Goal: Task Accomplishment & Management: Complete application form

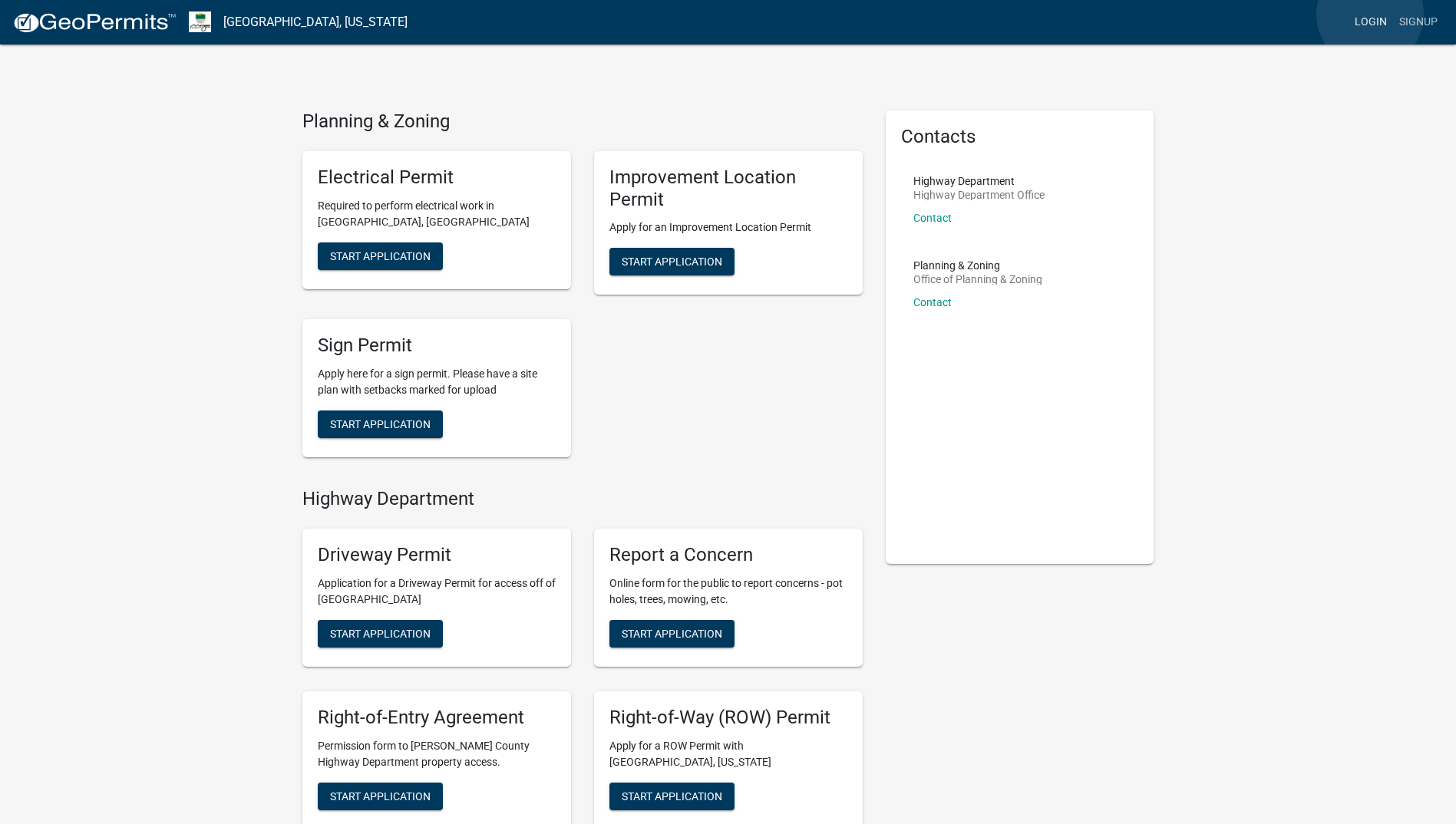
click at [1370, 15] on link "Login" at bounding box center [1370, 22] width 45 height 29
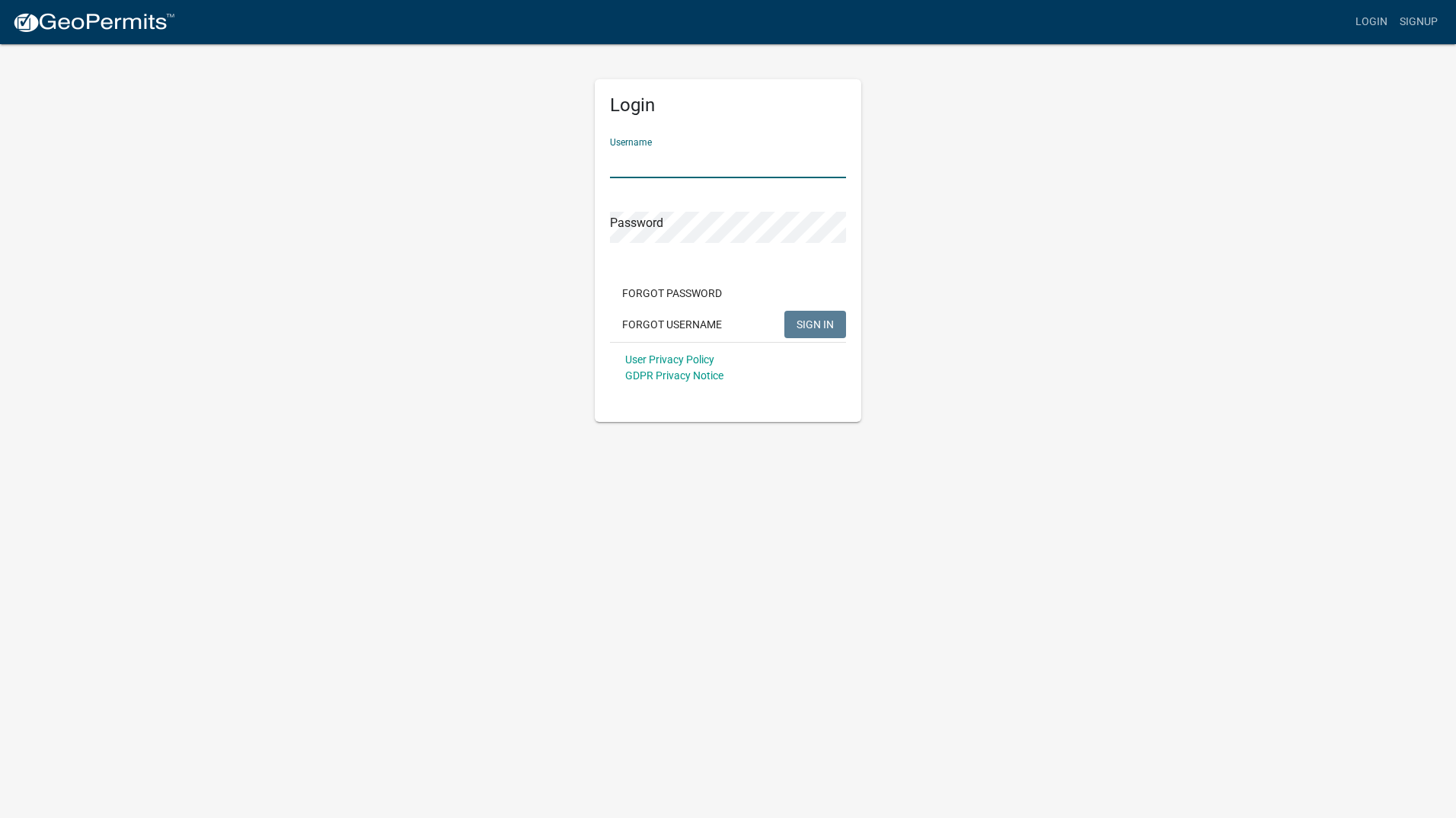
click at [663, 161] on input "Username" at bounding box center [728, 163] width 236 height 31
type input "johnhutslar"
click at [816, 328] on span "SIGN IN" at bounding box center [815, 323] width 38 height 12
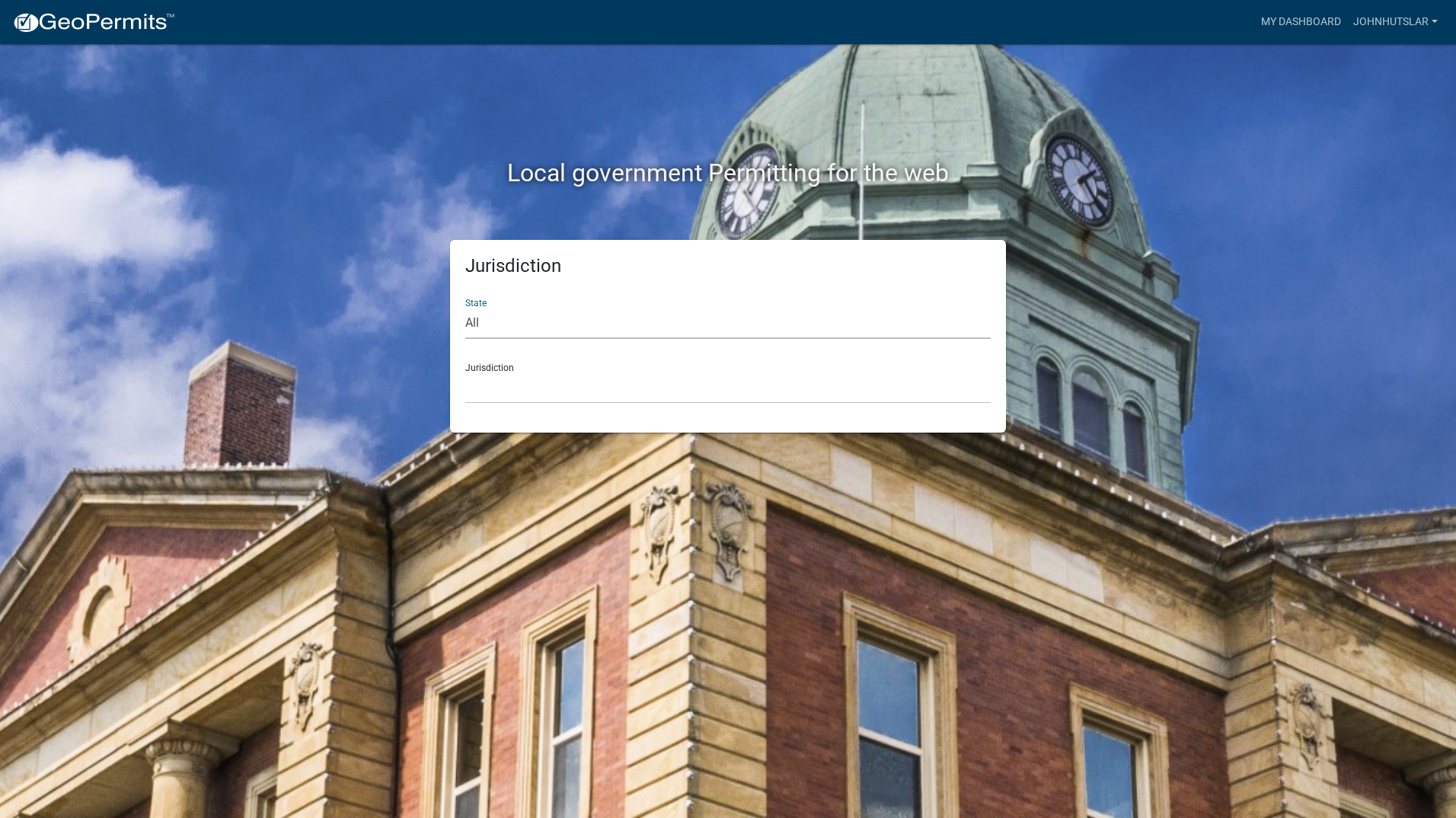
click at [479, 323] on select "All Colorado Georgia Indiana Iowa Kansas Minnesota Ohio South Carolina Wisconsin" at bounding box center [728, 323] width 525 height 31
select select "[US_STATE]"
click at [466, 308] on select "All Colorado Georgia Indiana Iowa Kansas Minnesota Ohio South Carolina Wisconsin" at bounding box center [728, 323] width 525 height 31
click at [501, 368] on div "Jurisdiction City of Charlestown, Indiana City of Jeffersonville, Indiana City …" at bounding box center [728, 378] width 525 height 52
click at [501, 385] on select "City of Charlestown, Indiana City of Jeffersonville, Indiana City of Logansport…" at bounding box center [728, 388] width 525 height 31
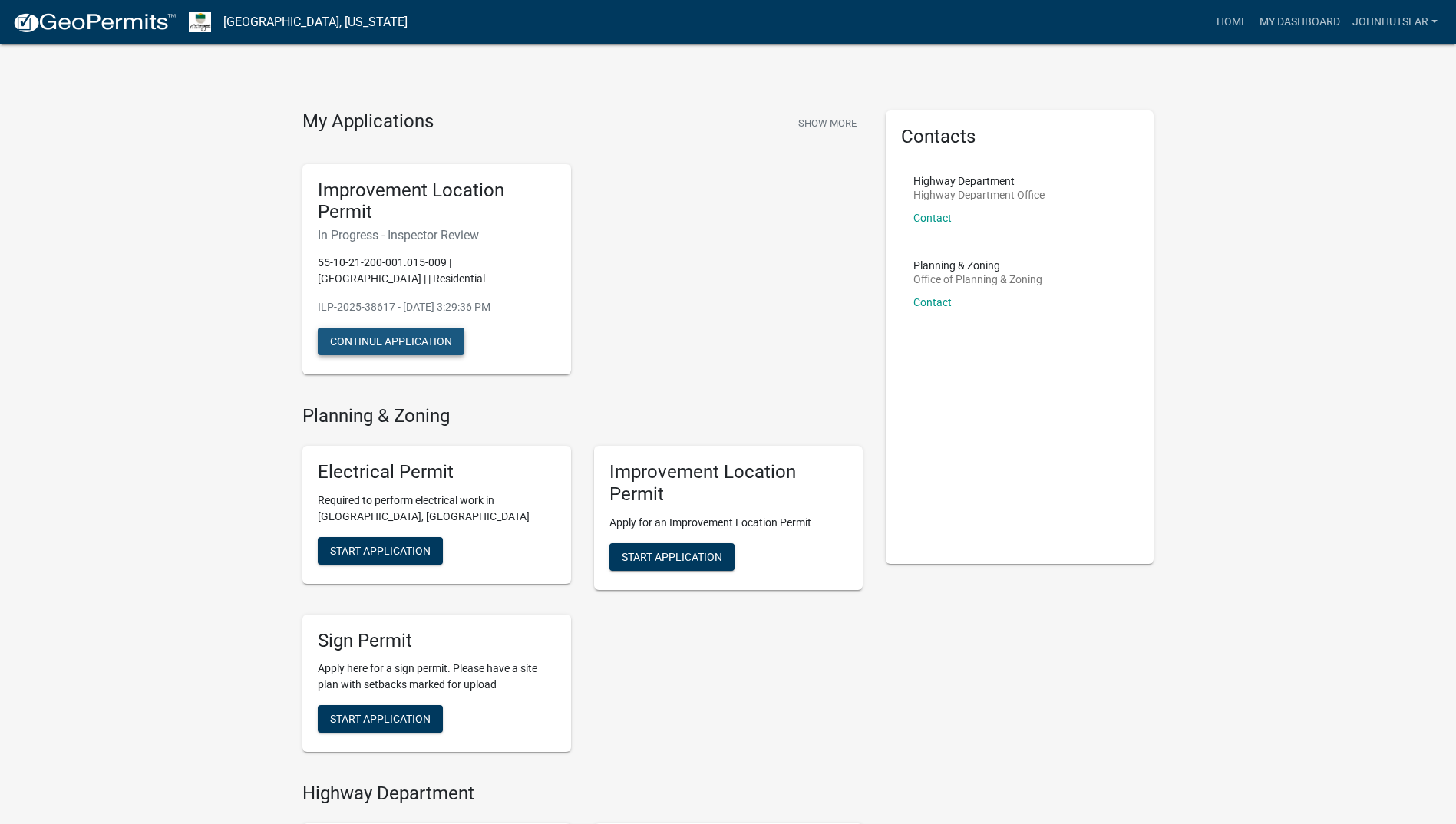
click at [415, 342] on button "Continue Application" at bounding box center [391, 341] width 146 height 27
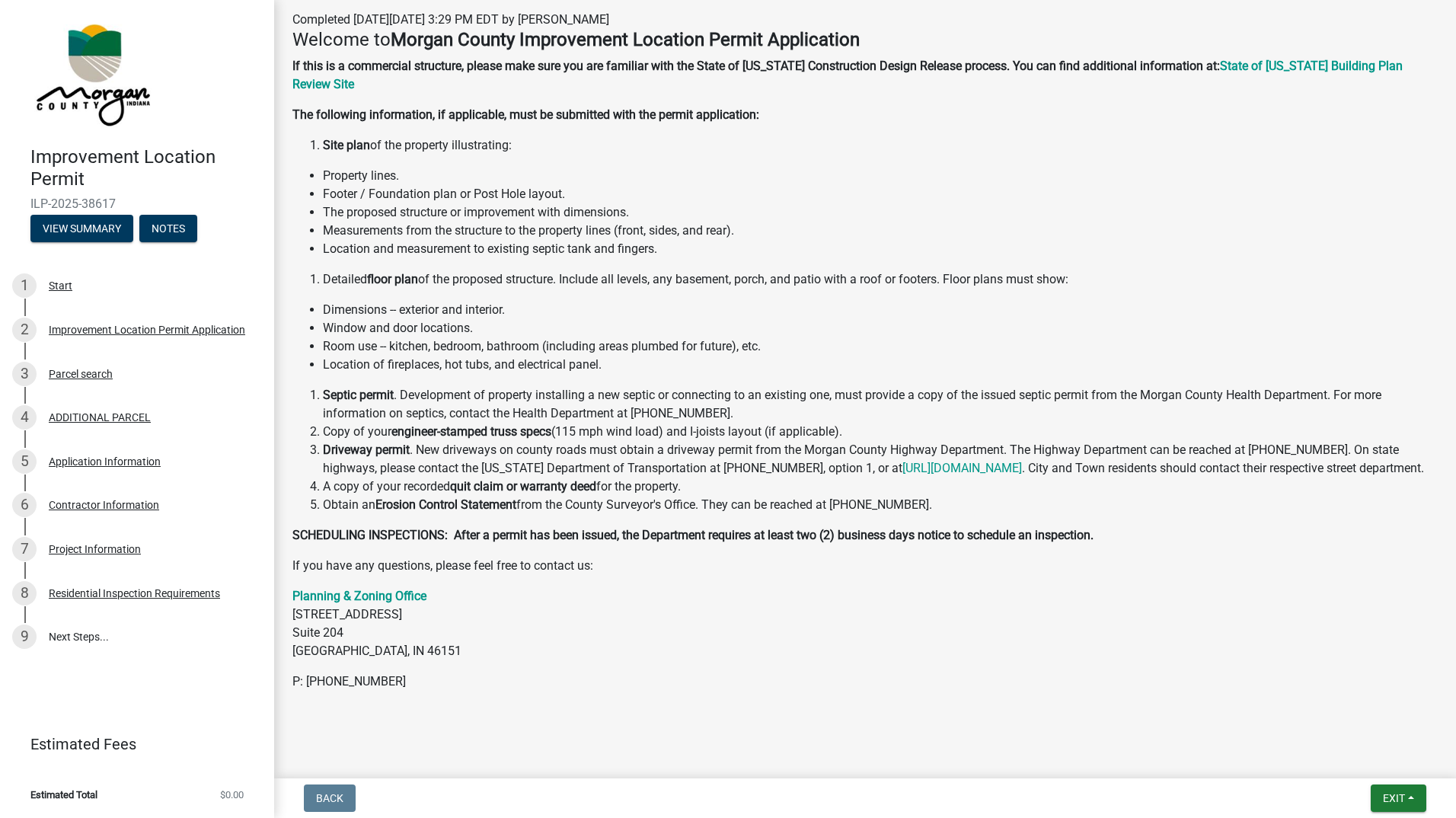
scroll to position [228, 0]
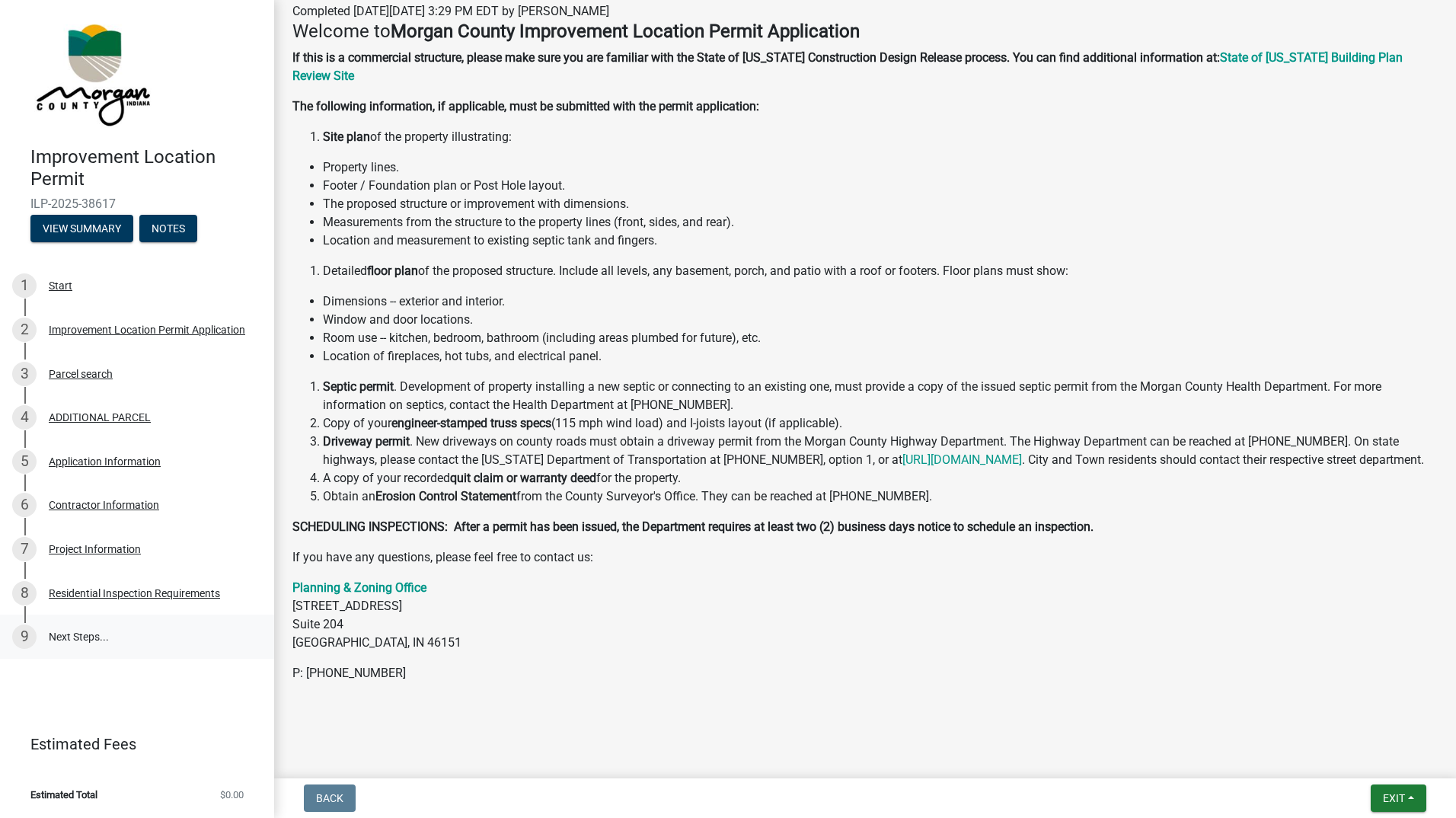
click at [74, 628] on link "9 Next Steps..." at bounding box center [137, 636] width 274 height 45
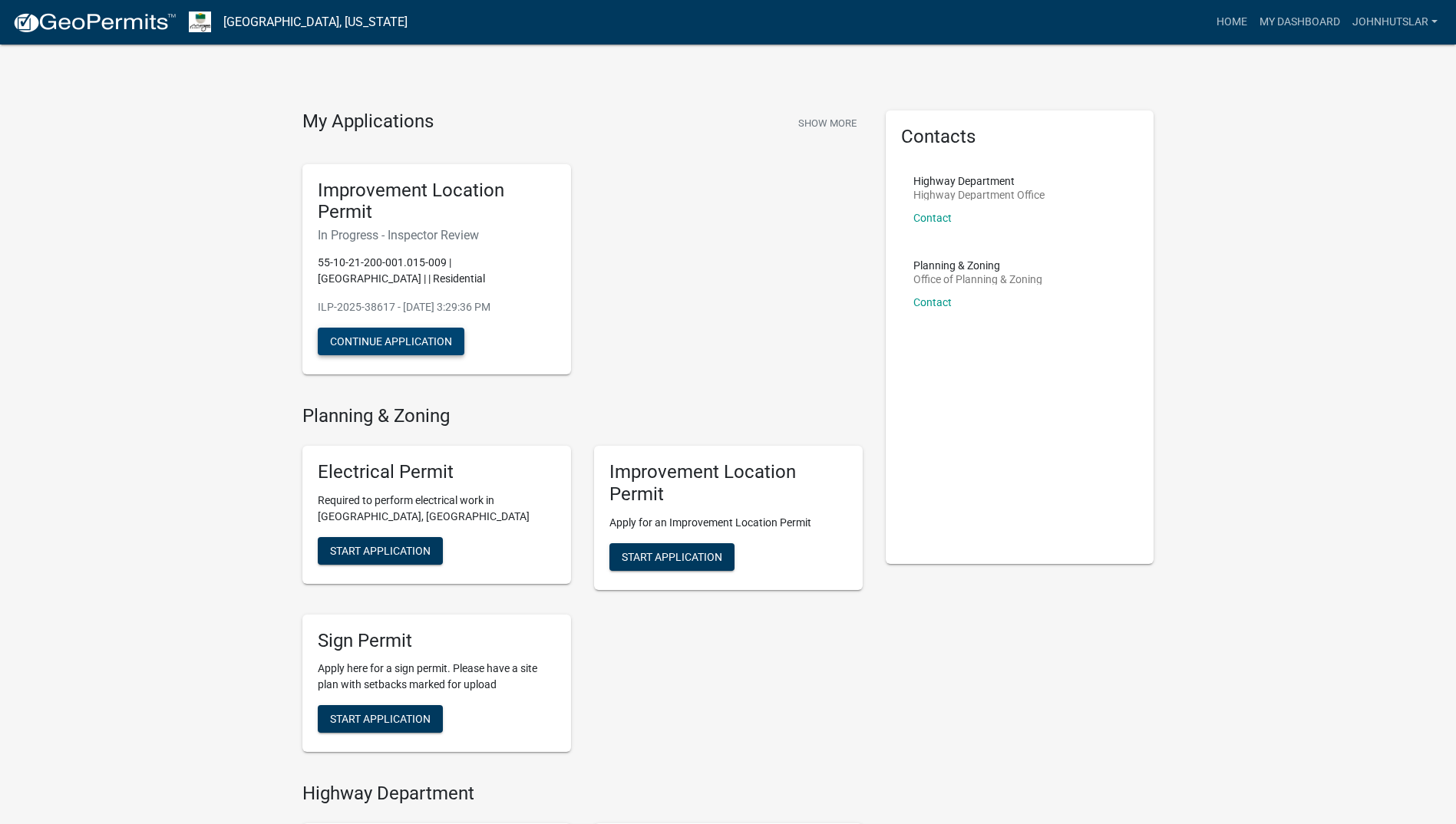
click at [399, 340] on button "Continue Application" at bounding box center [391, 341] width 146 height 27
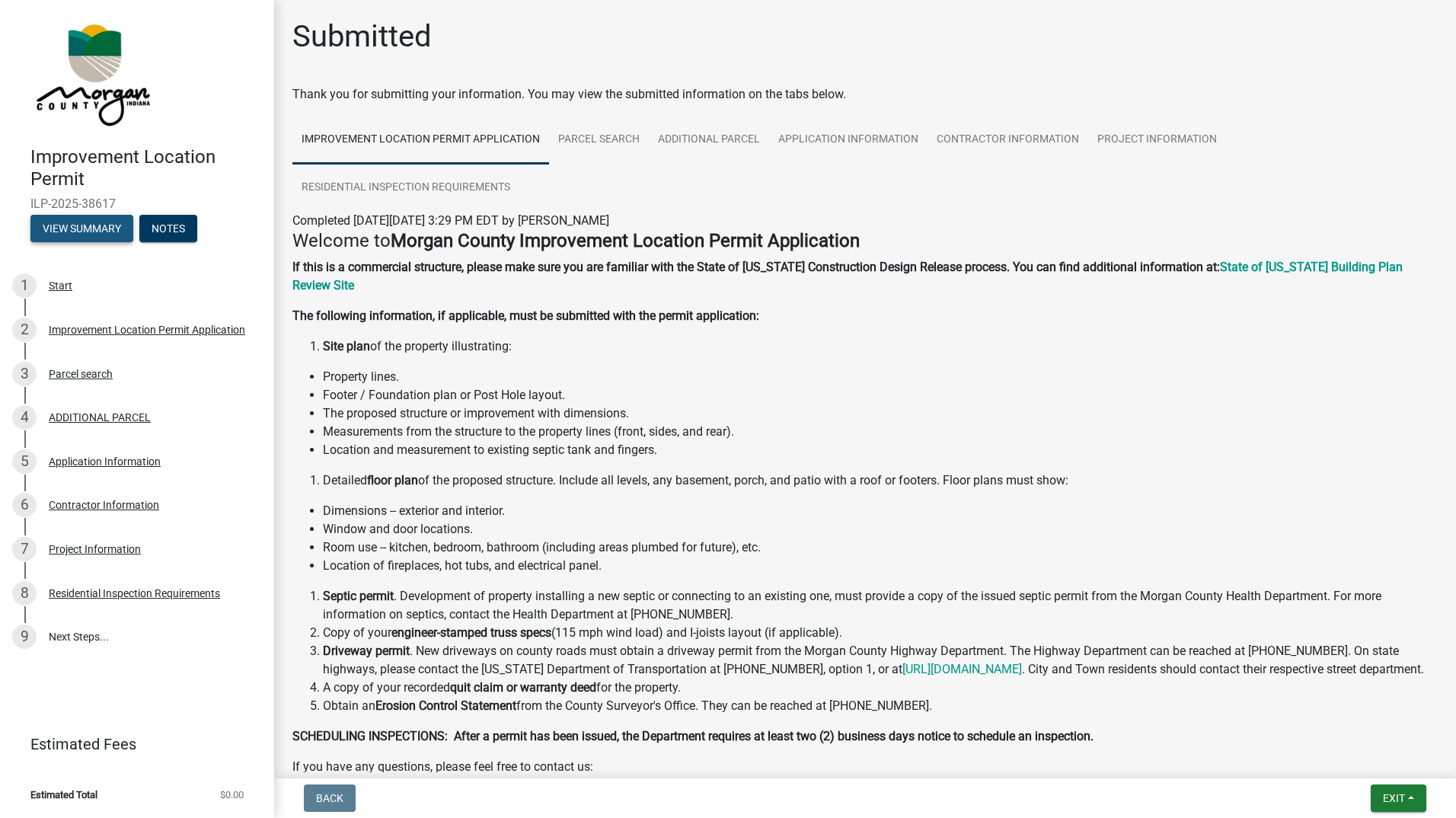
click at [84, 228] on button "View Summary" at bounding box center [82, 228] width 103 height 27
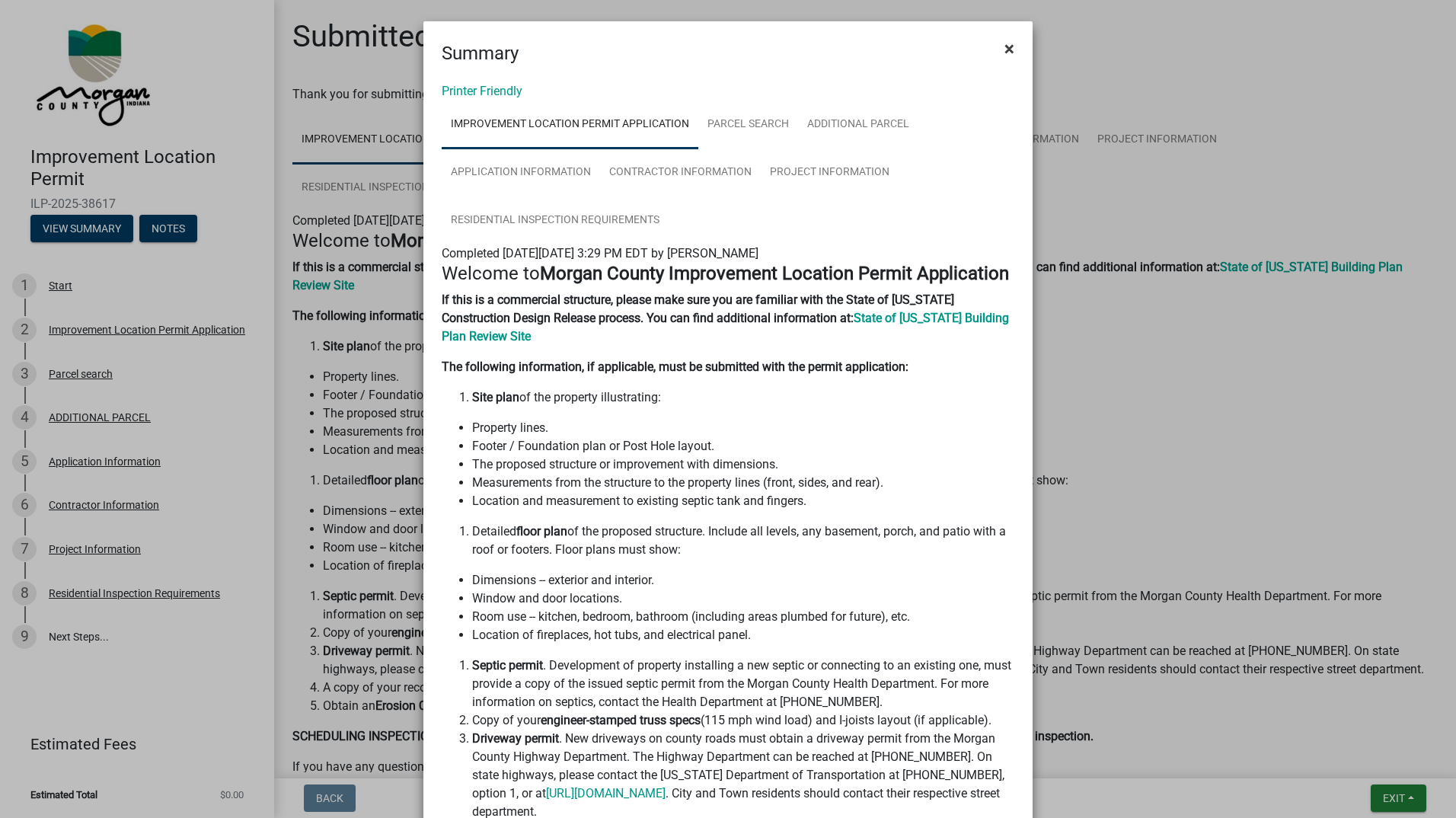
click at [1004, 46] on span "×" at bounding box center [1009, 49] width 10 height 21
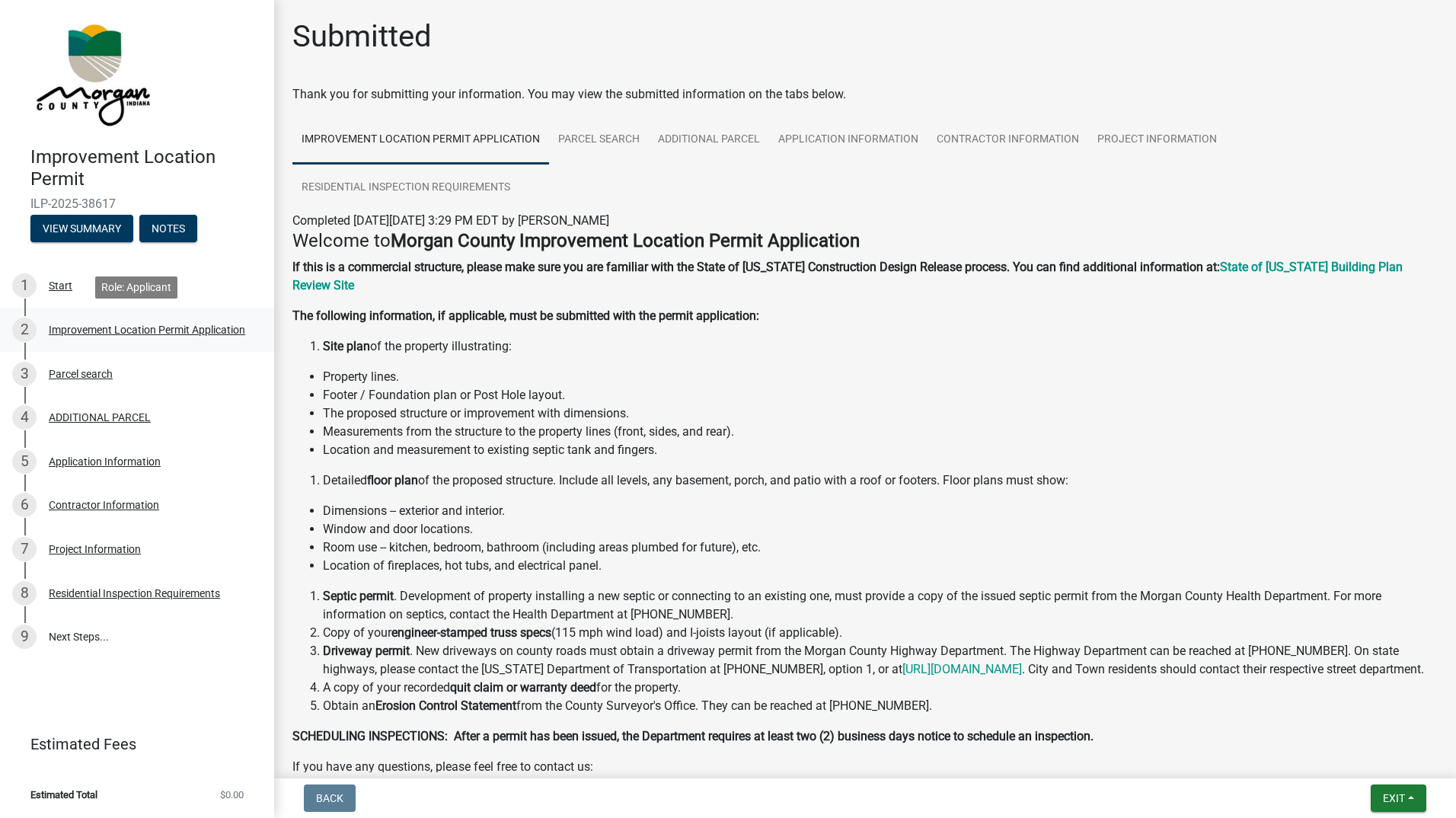
click at [100, 327] on div "Improvement Location Permit Application" at bounding box center [147, 329] width 197 height 10
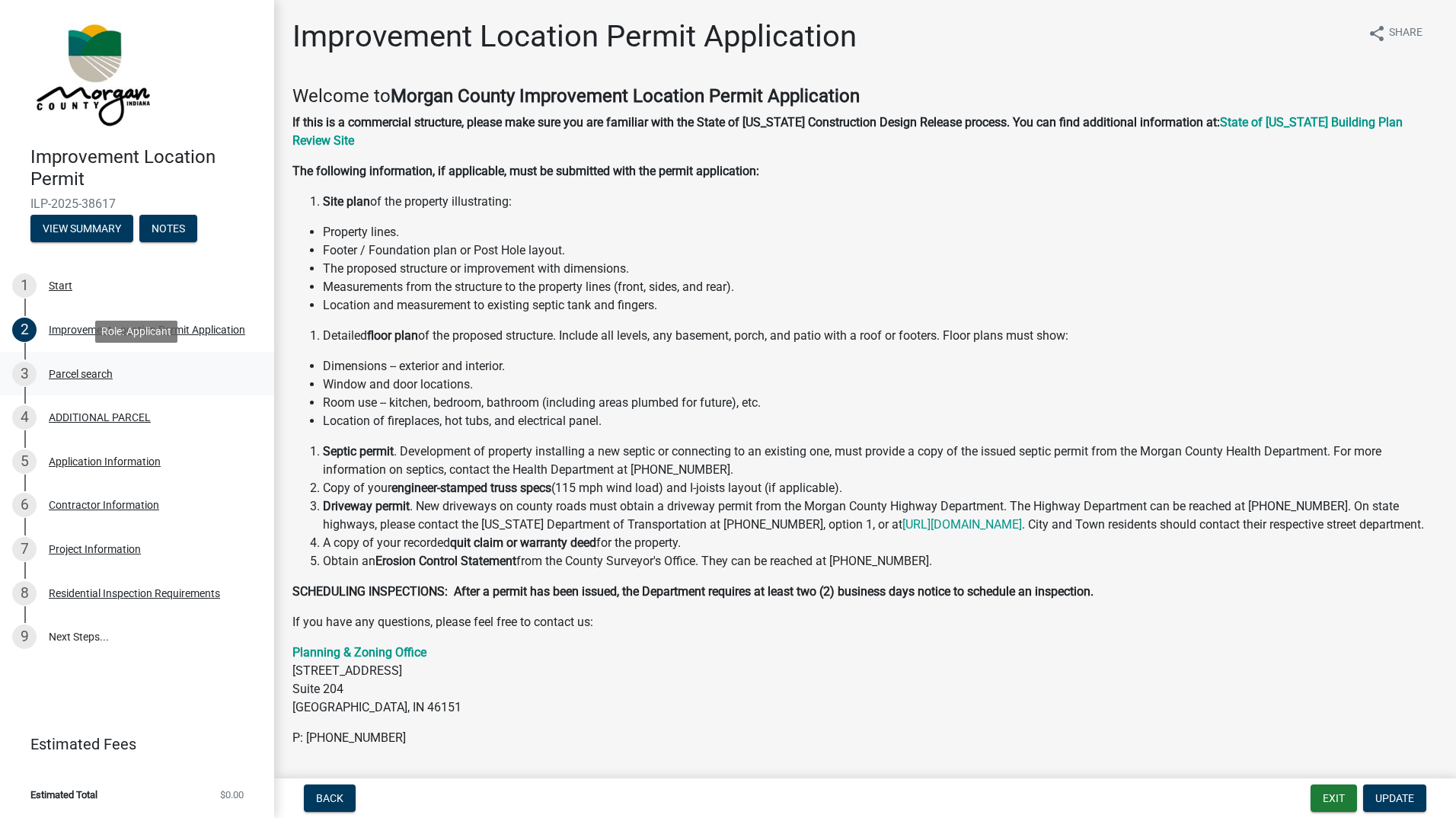
click at [104, 377] on div "Parcel search" at bounding box center [80, 374] width 64 height 10
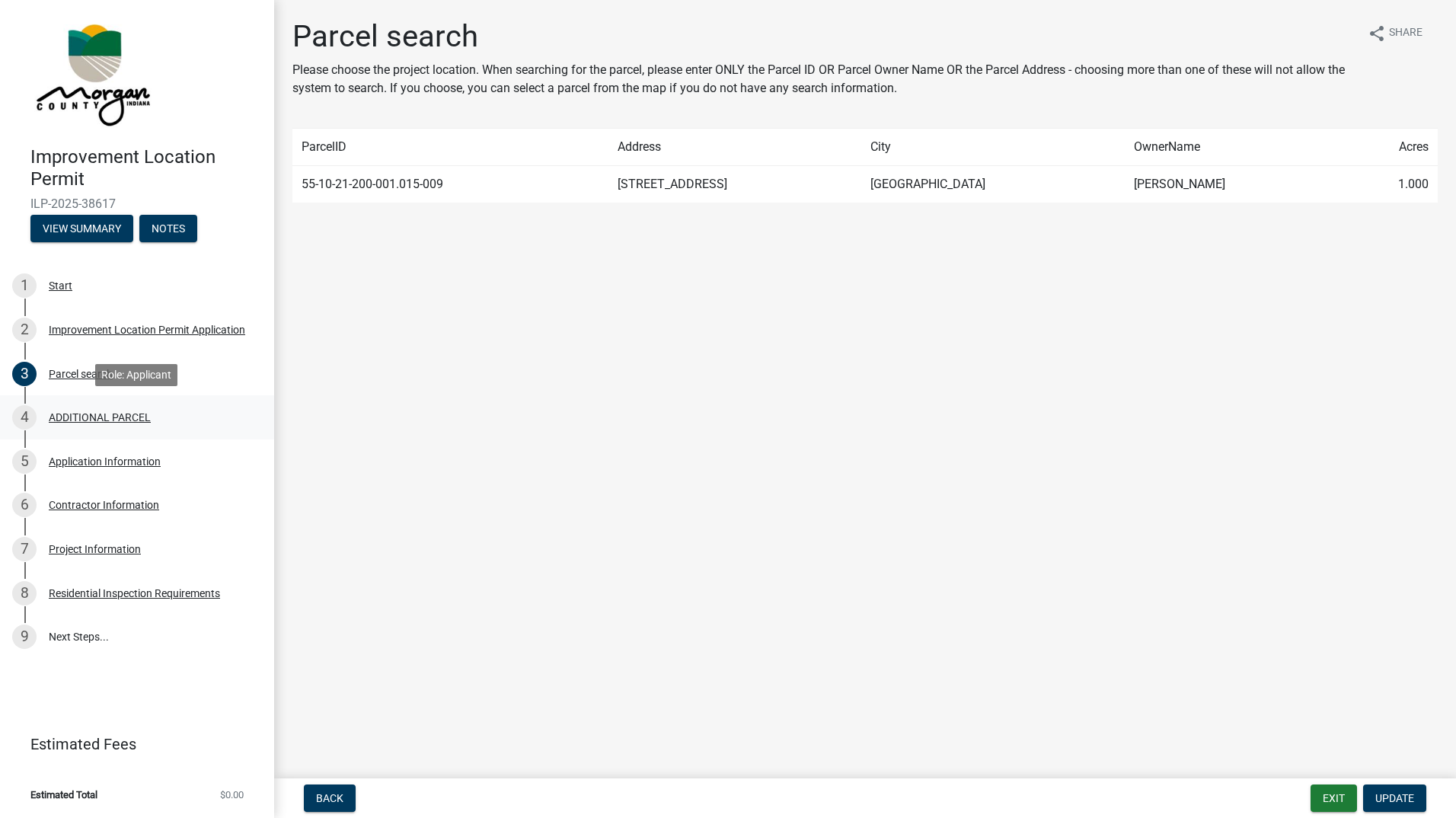
click at [120, 413] on div "ADDITIONAL PARCEL" at bounding box center [100, 418] width 102 height 10
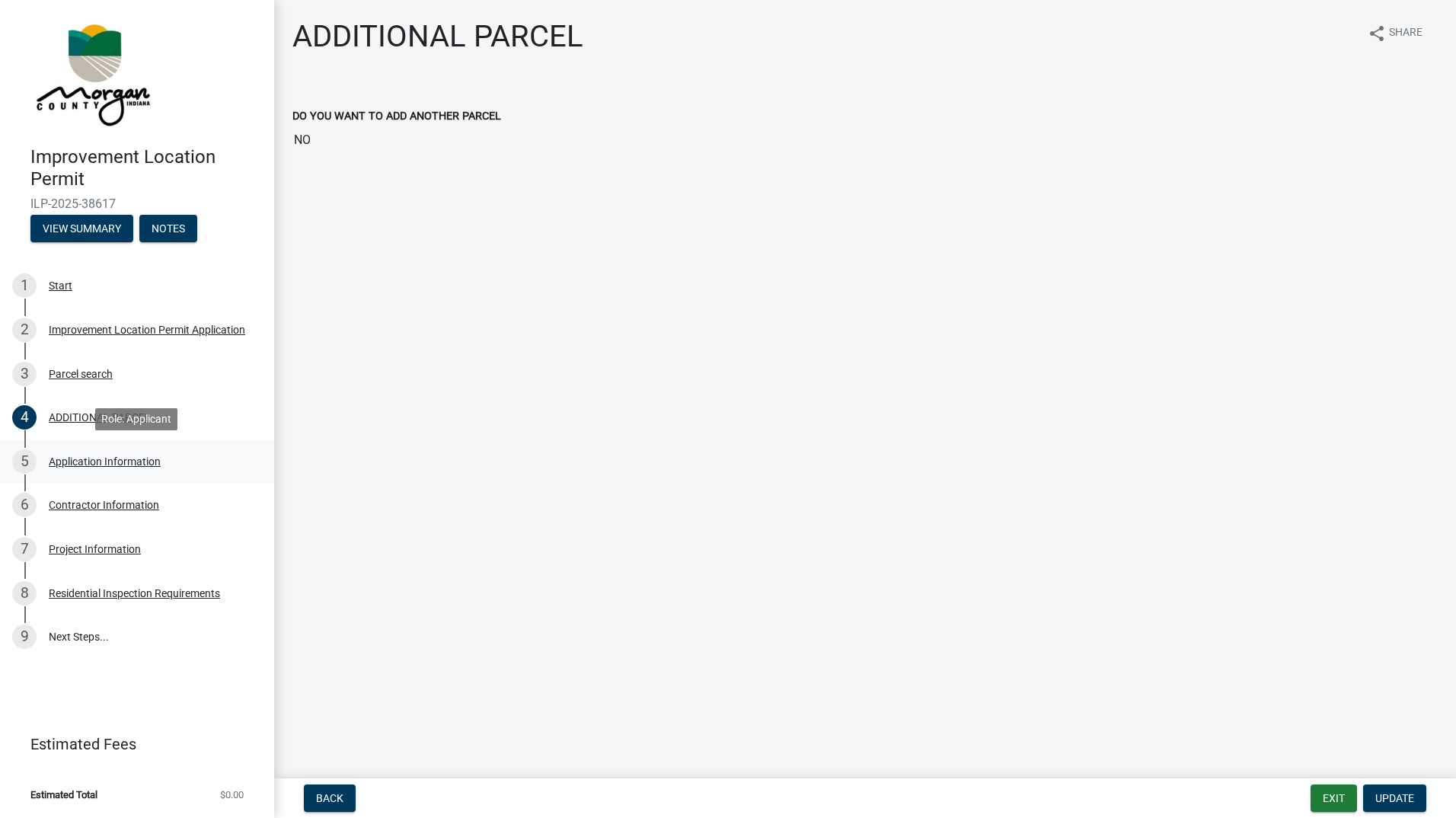
click at [109, 463] on div "Application Information" at bounding box center [105, 461] width 112 height 10
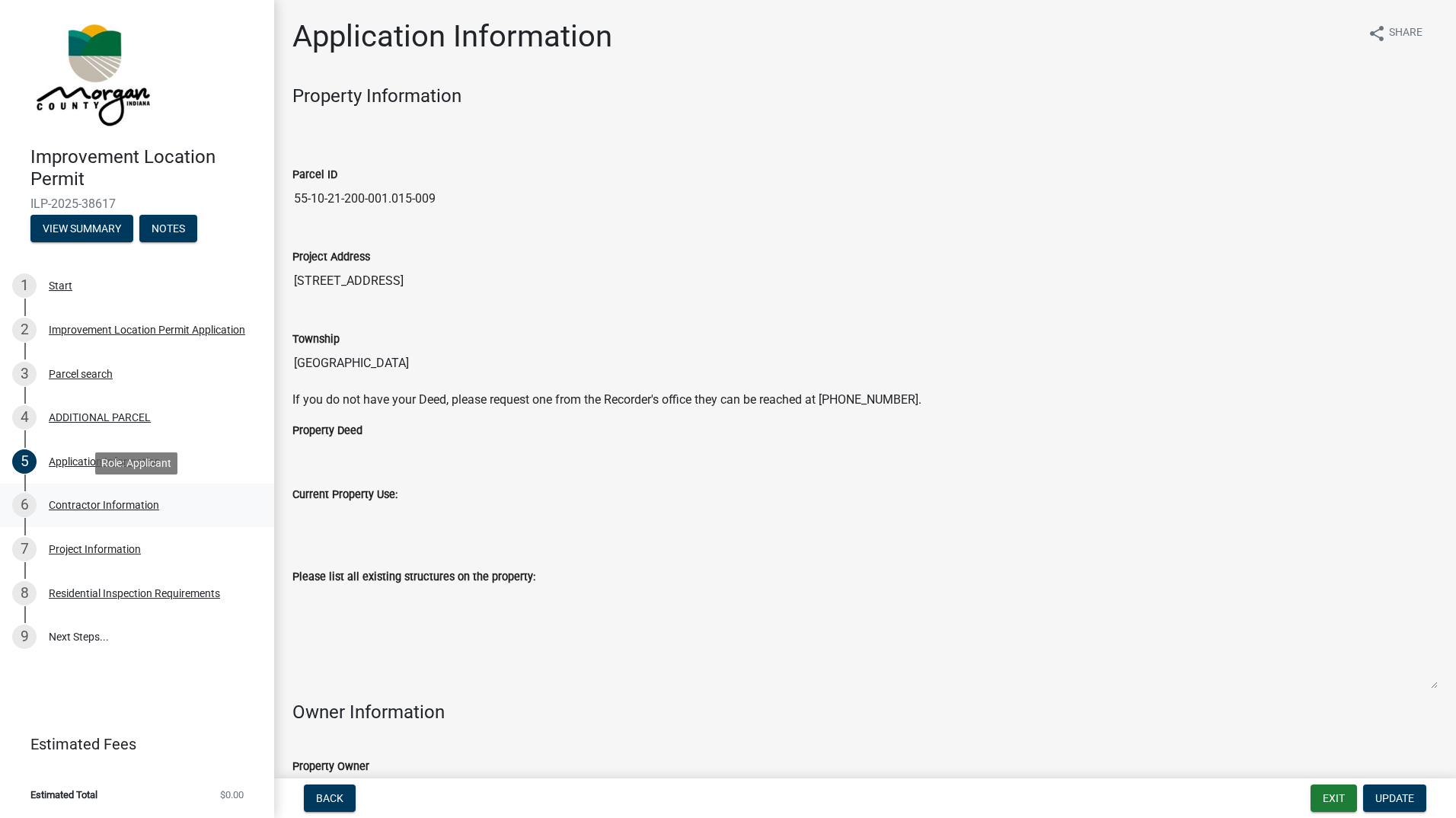
click at [108, 504] on div "Contractor Information" at bounding box center [104, 505] width 110 height 10
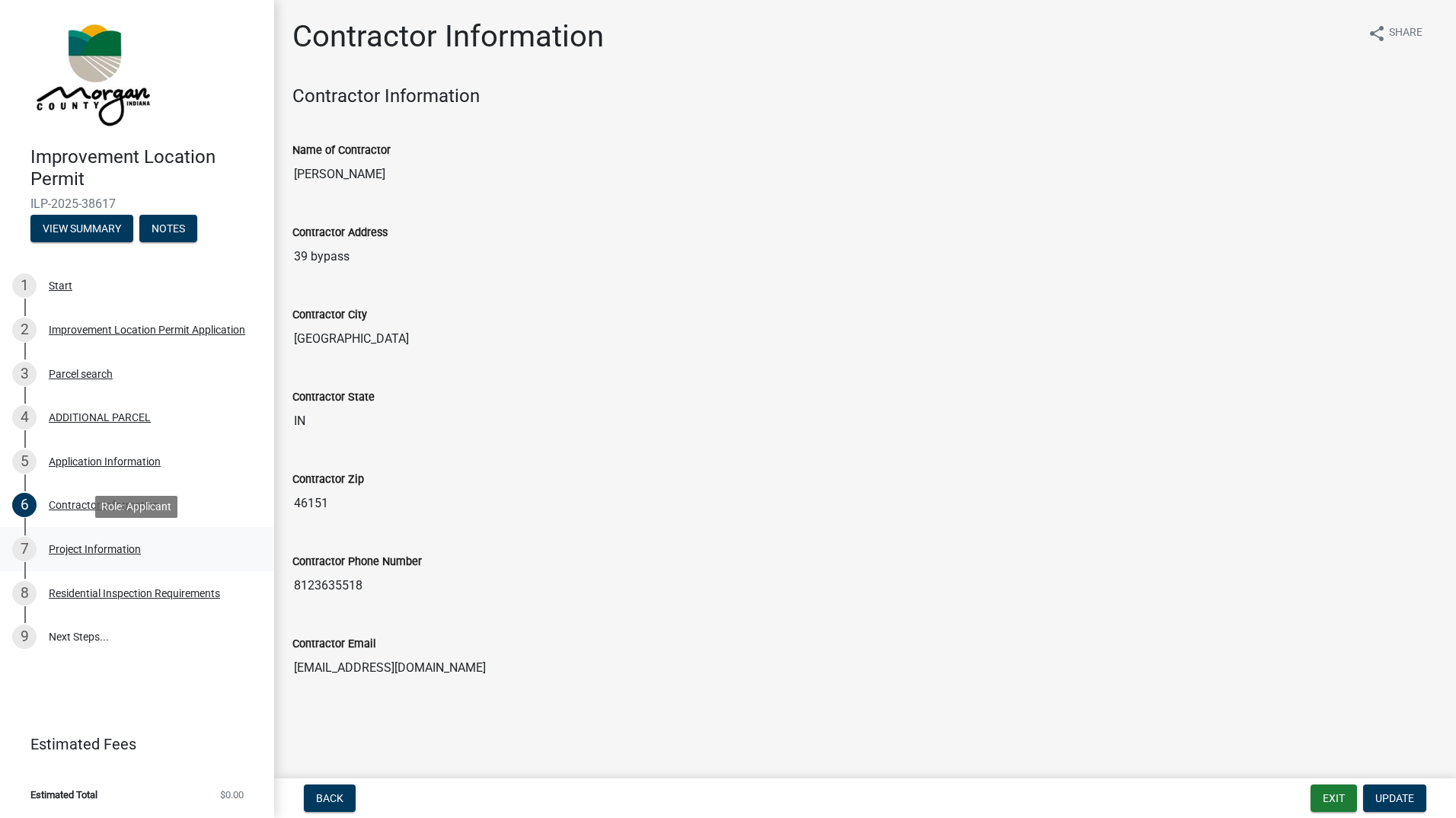
click at [92, 548] on div "Project Information" at bounding box center [94, 549] width 92 height 10
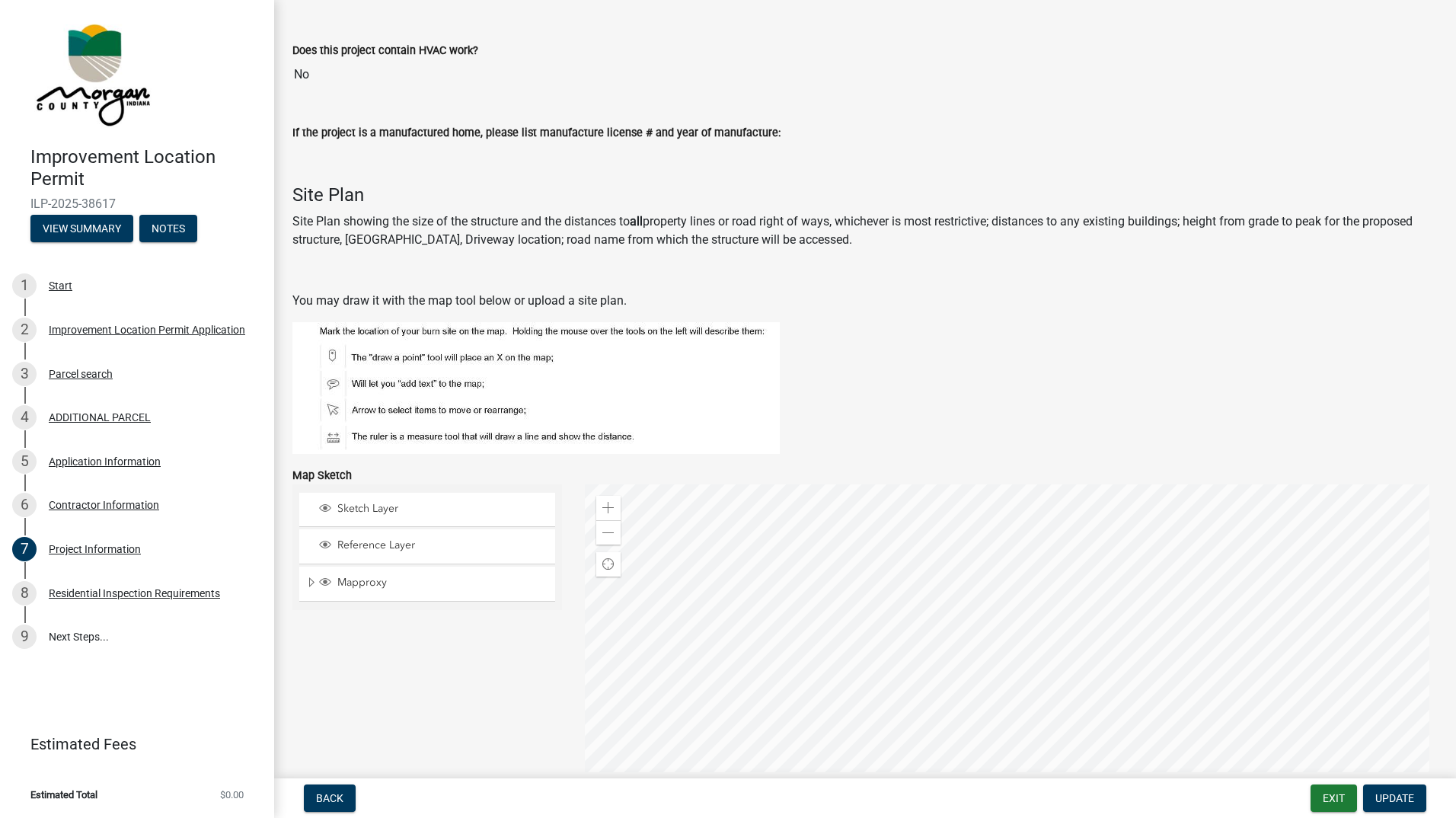
scroll to position [2133, 0]
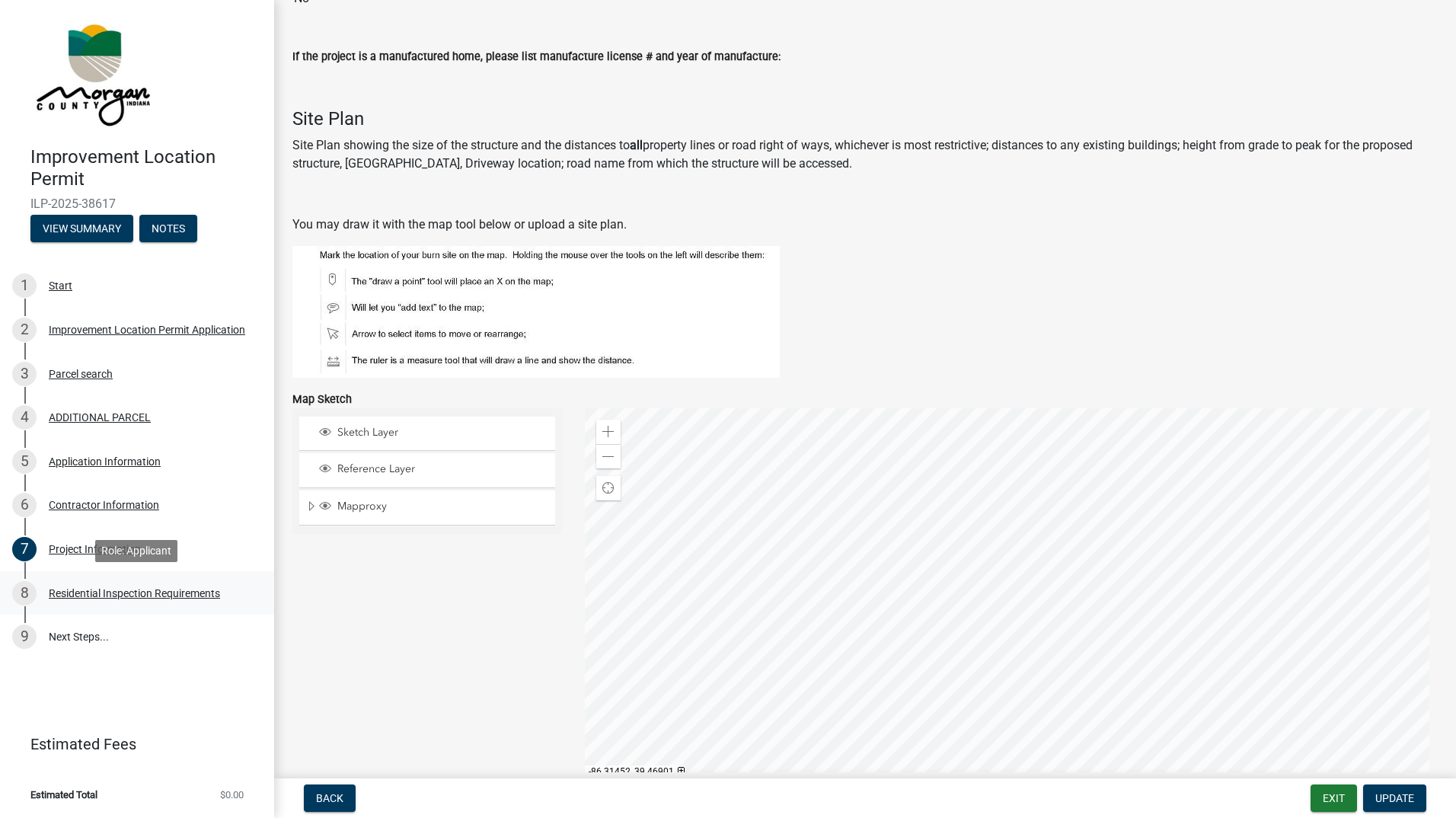
click at [169, 594] on div "Residential Inspection Requirements" at bounding box center [135, 593] width 171 height 10
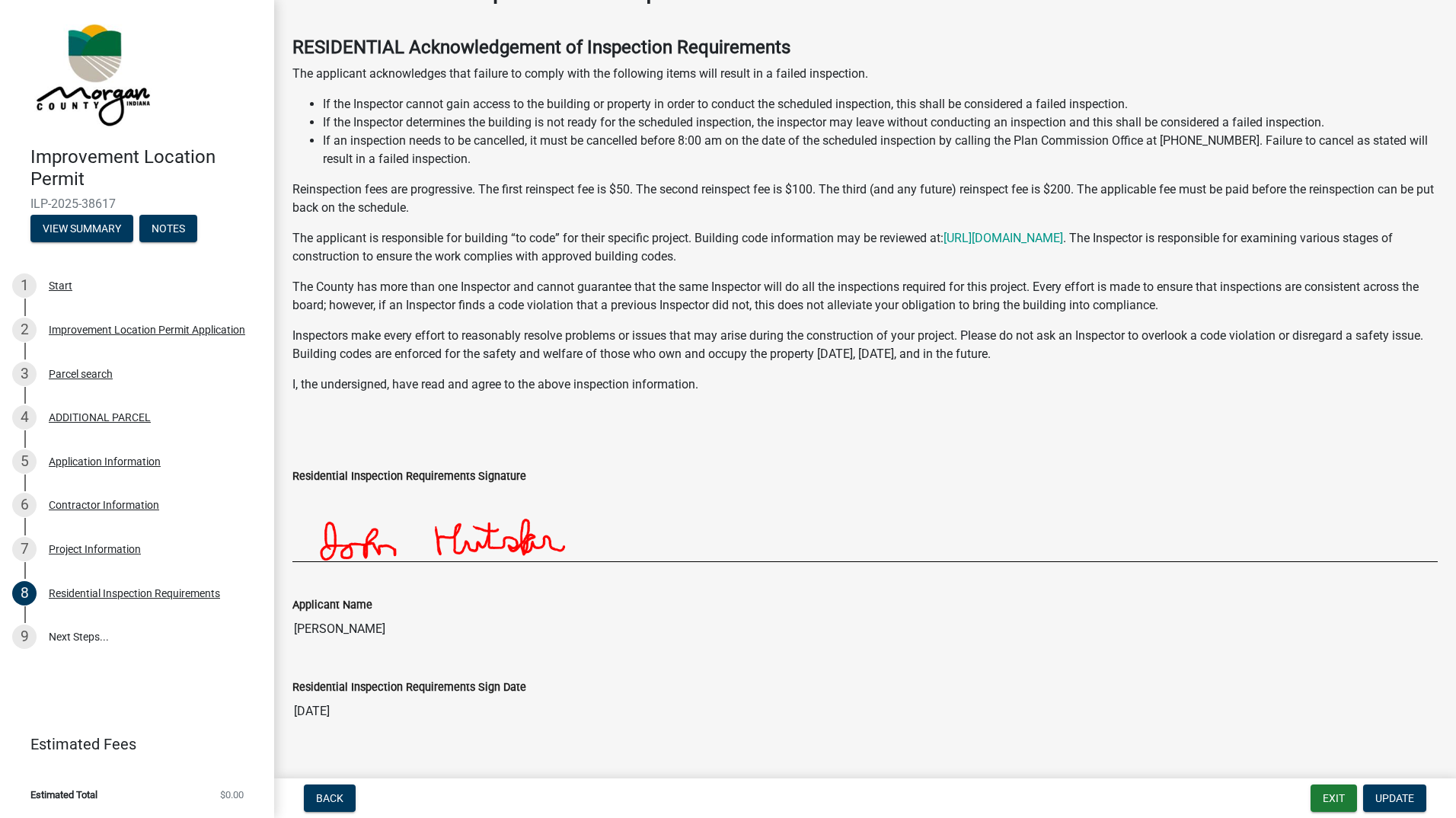
scroll to position [74, 0]
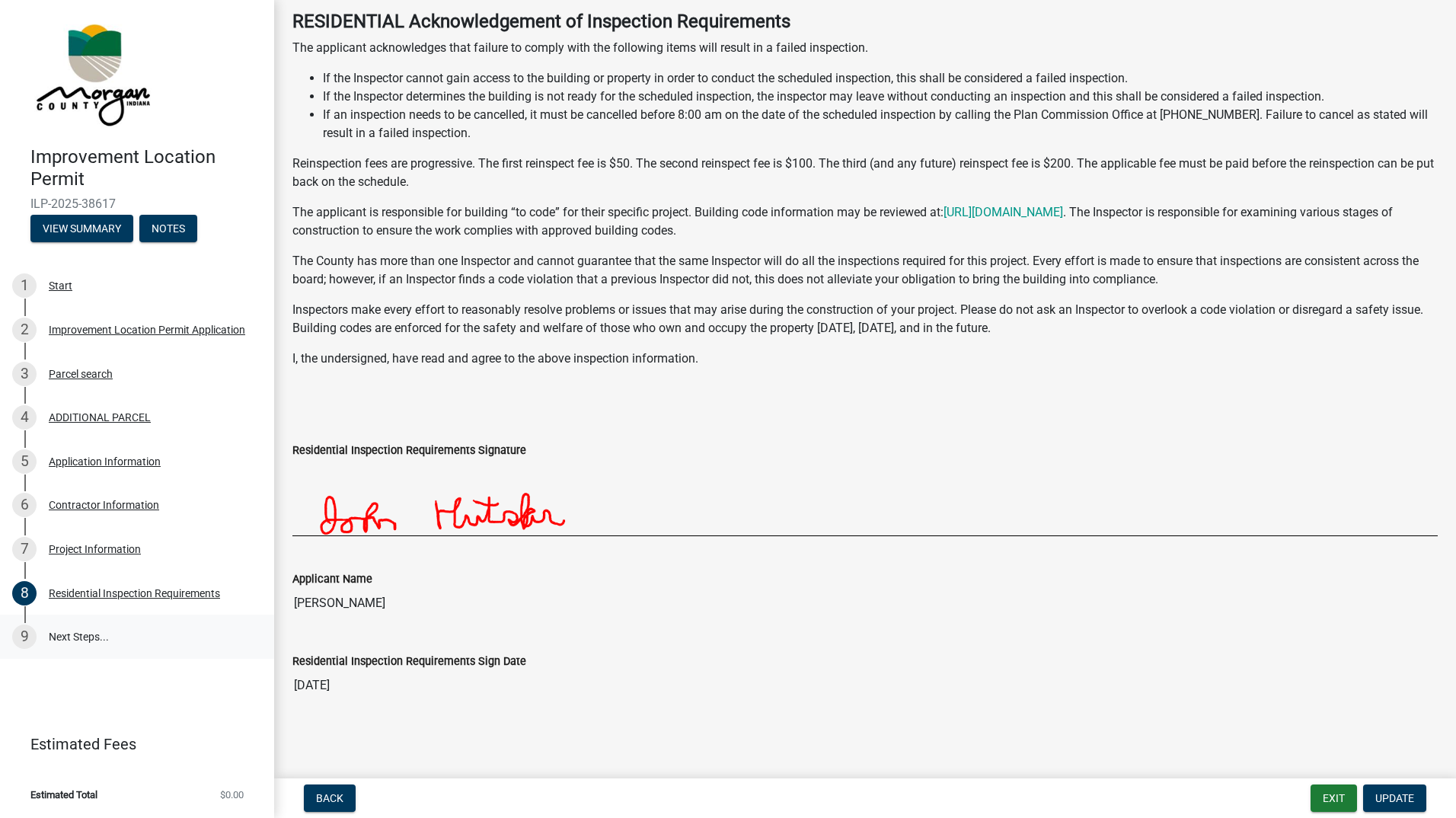
click at [80, 634] on link "9 Next Steps..." at bounding box center [137, 636] width 274 height 45
click at [65, 634] on link "9 Next Steps..." at bounding box center [137, 636] width 274 height 45
click at [949, 473] on img at bounding box center [683, 497] width 782 height 76
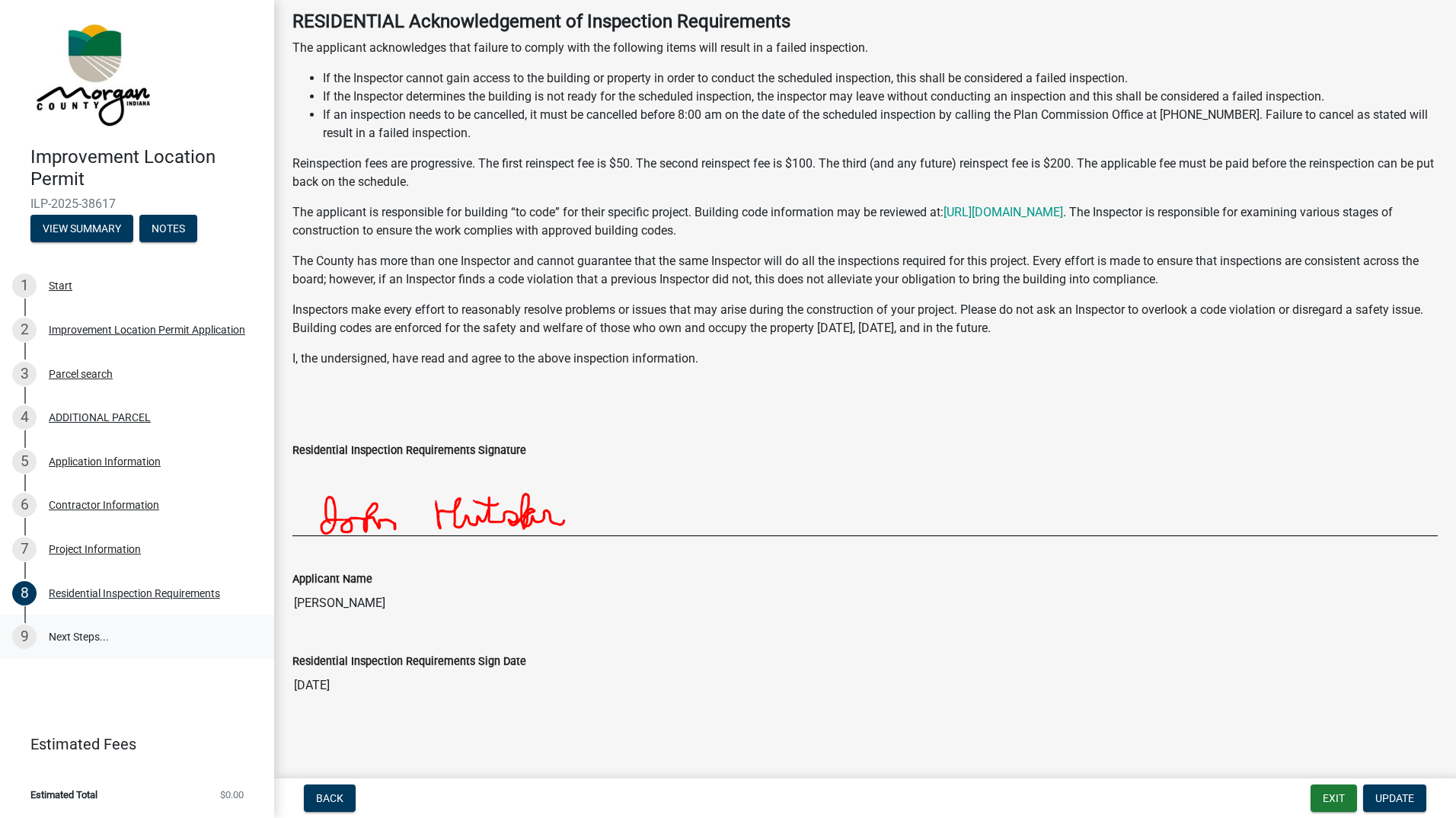
click at [66, 634] on link "9 Next Steps..." at bounding box center [137, 636] width 274 height 45
drag, startPoint x: 66, startPoint y: 634, endPoint x: 21, endPoint y: 638, distance: 45.2
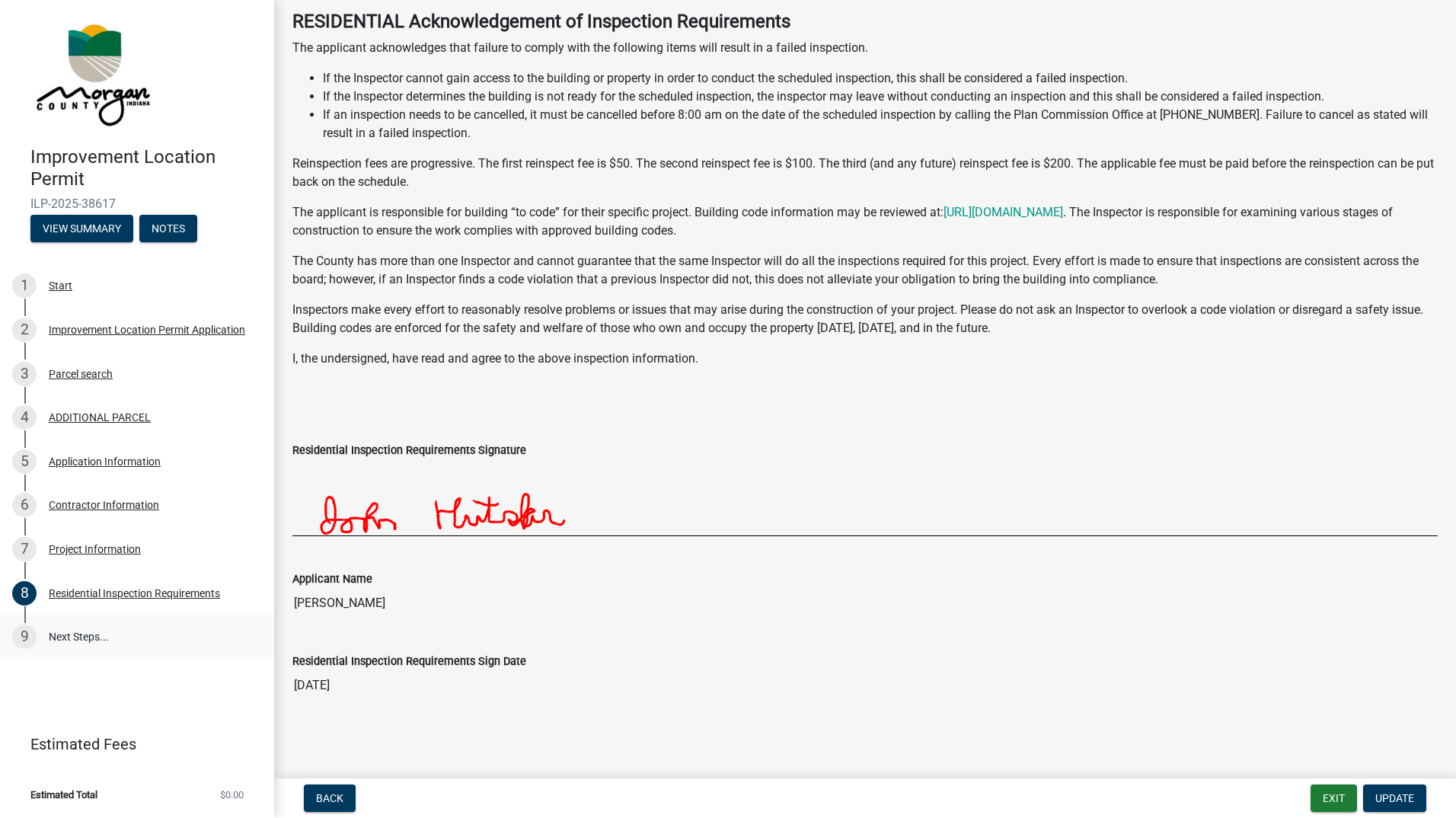
click at [21, 638] on div "9" at bounding box center [24, 637] width 24 height 24
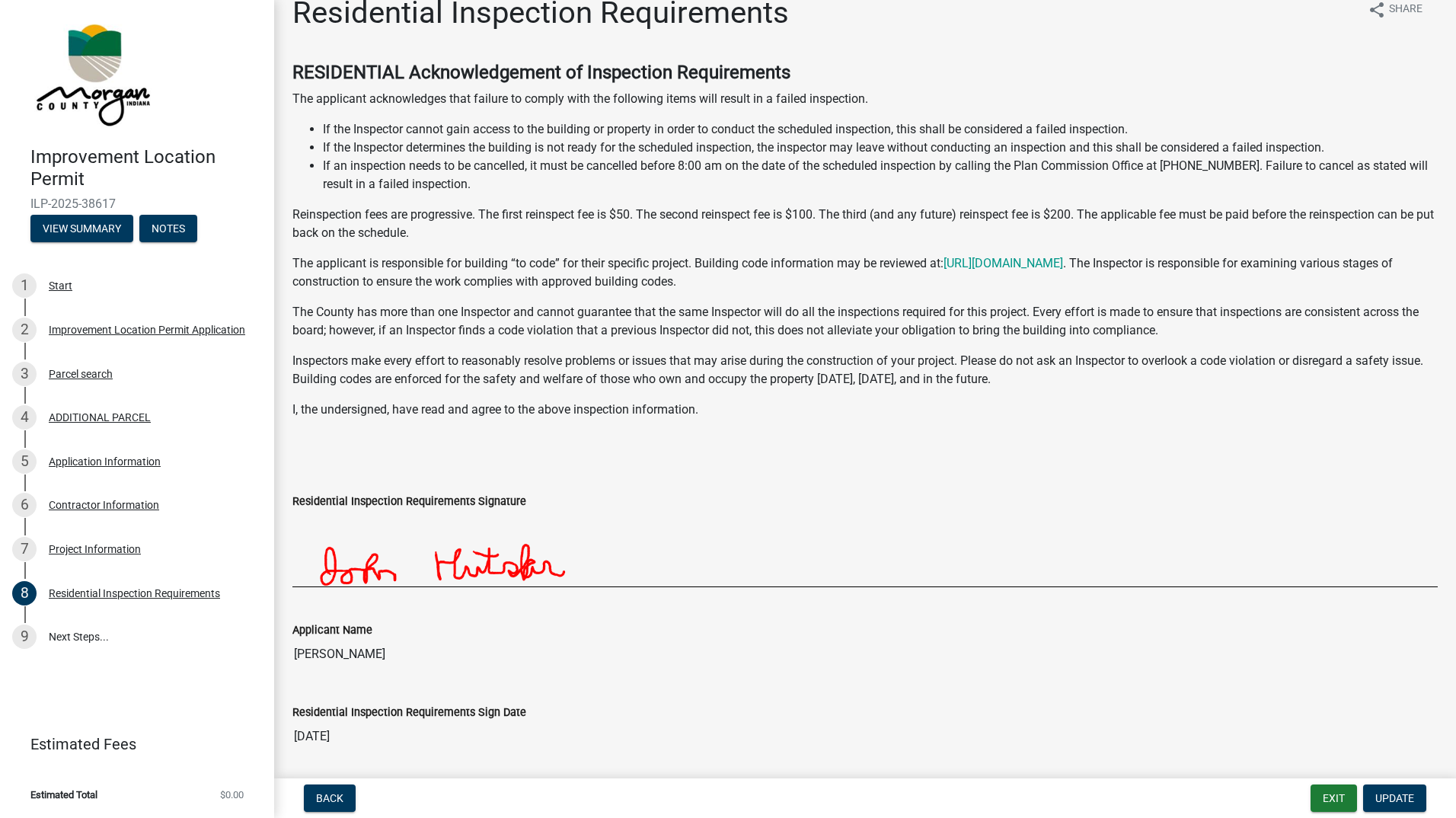
scroll to position [0, 0]
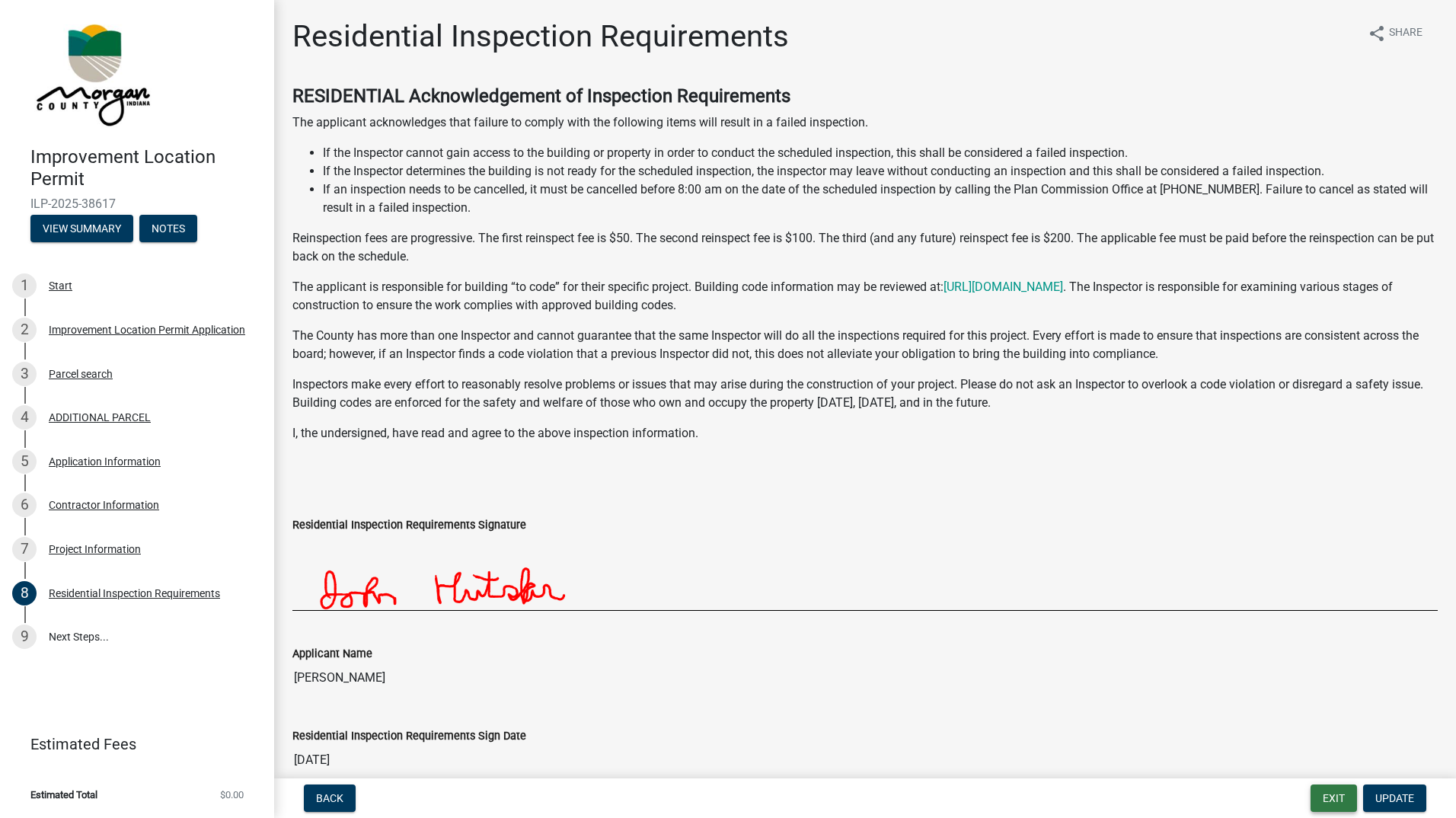
click at [1328, 798] on button "Exit" at bounding box center [1333, 798] width 46 height 27
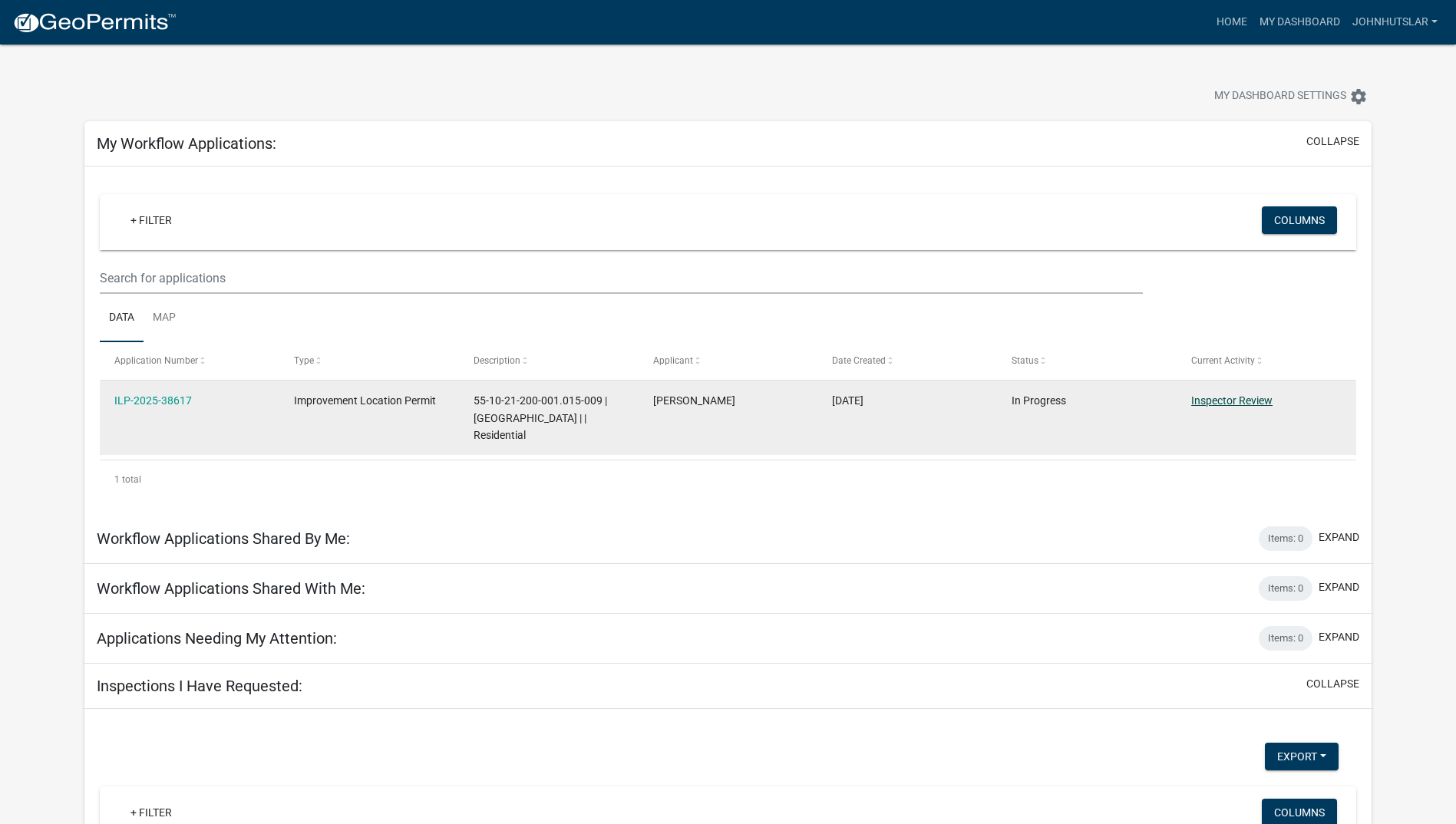
click at [1240, 399] on link "Inspector Review" at bounding box center [1232, 401] width 81 height 12
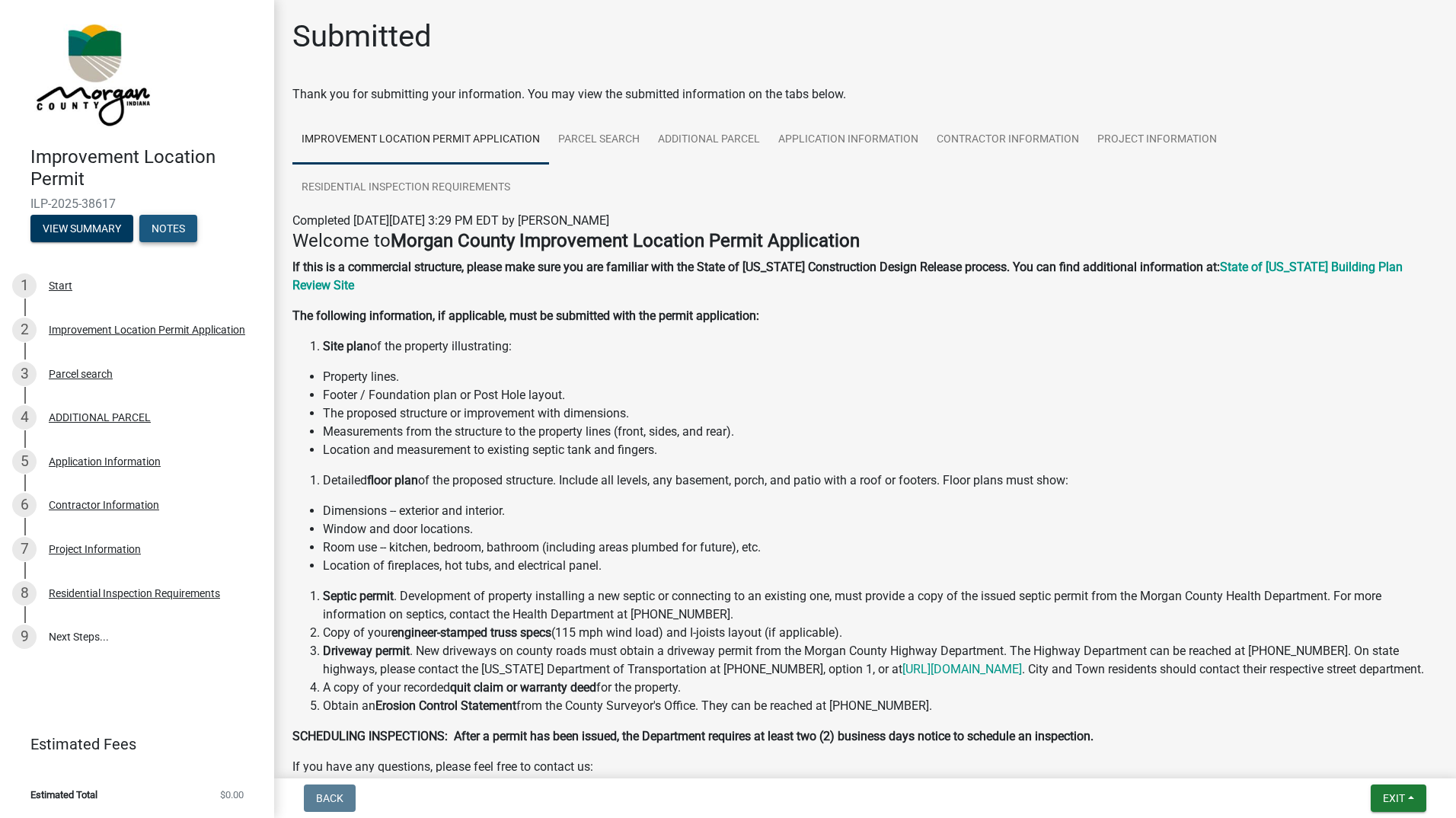
click at [168, 228] on button "Notes" at bounding box center [169, 228] width 58 height 27
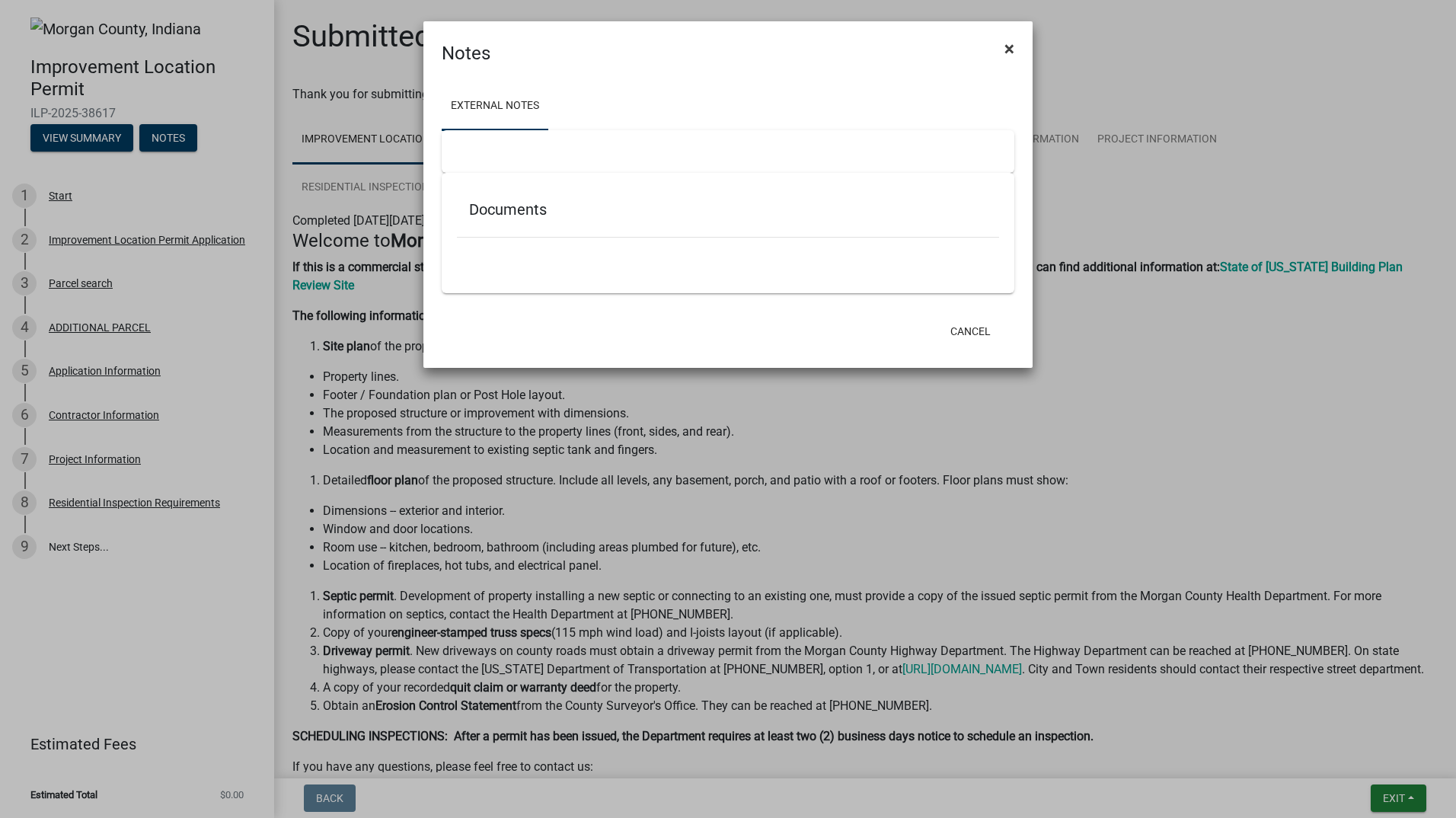
click at [1009, 52] on span "×" at bounding box center [1009, 49] width 10 height 21
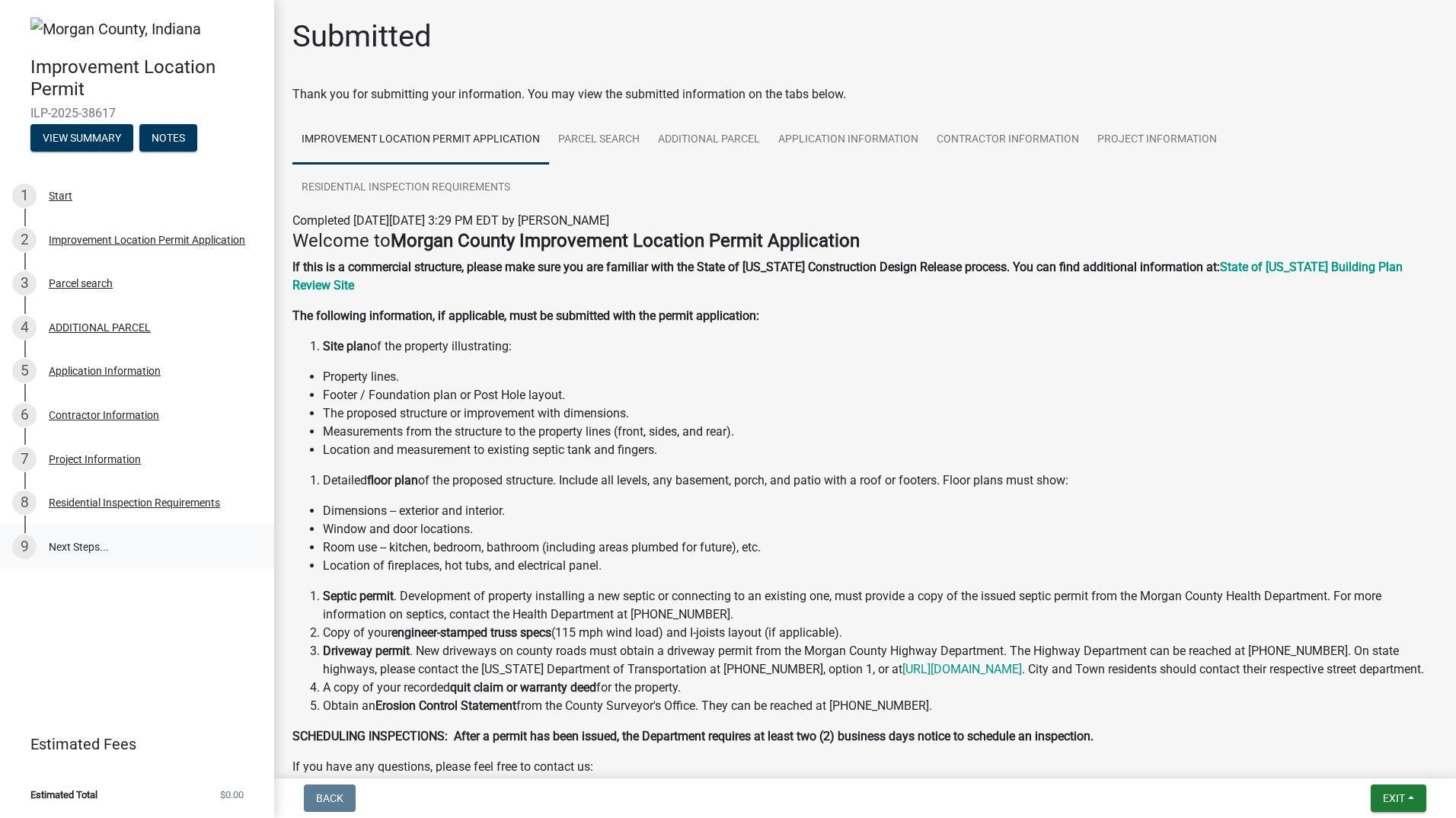
click at [67, 545] on link "9 Next Steps..." at bounding box center [137, 547] width 274 height 45
drag, startPoint x: 67, startPoint y: 545, endPoint x: 24, endPoint y: 549, distance: 43.2
click at [24, 549] on div "9" at bounding box center [24, 547] width 24 height 24
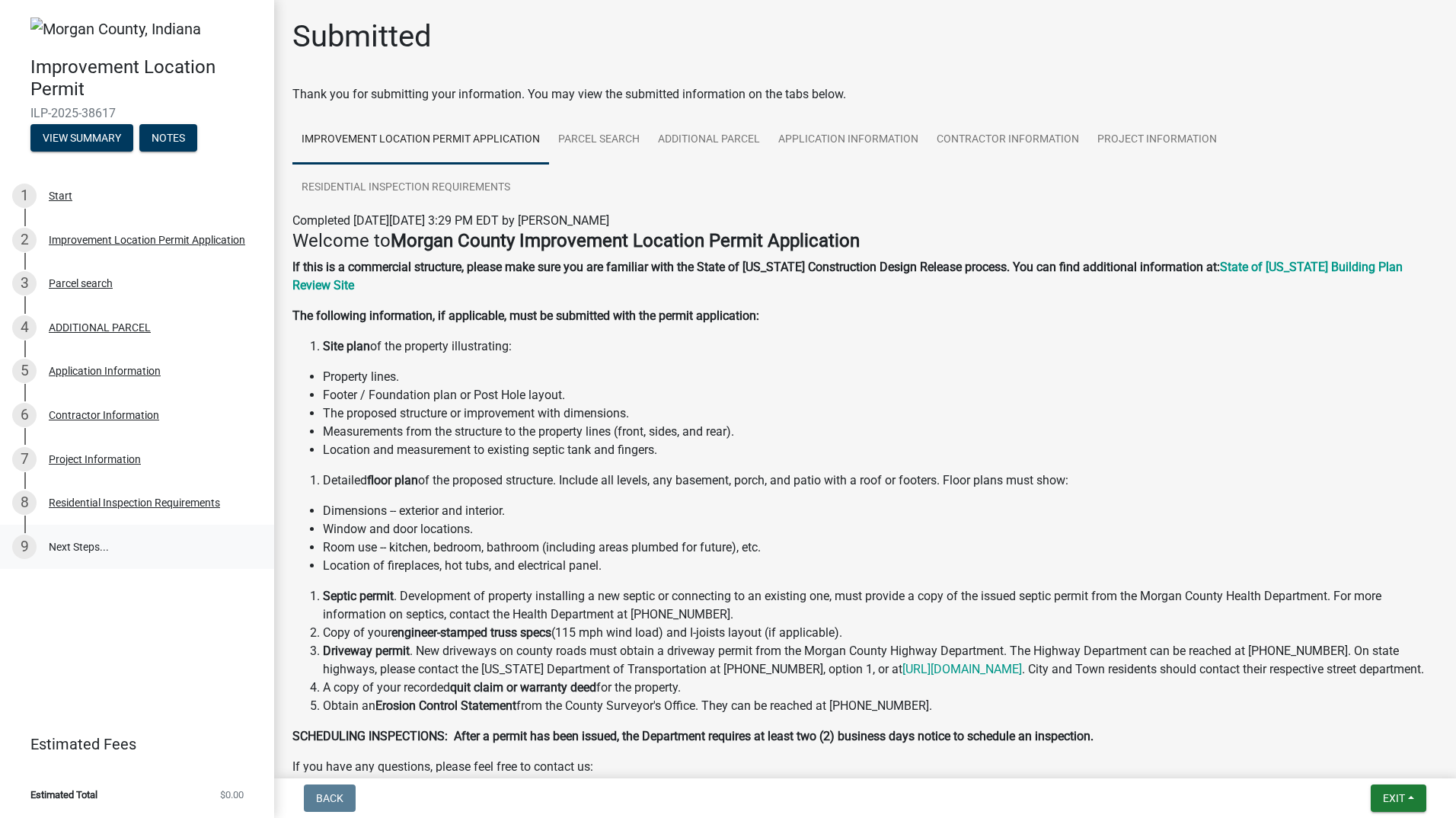
click at [24, 549] on div "9" at bounding box center [24, 547] width 24 height 24
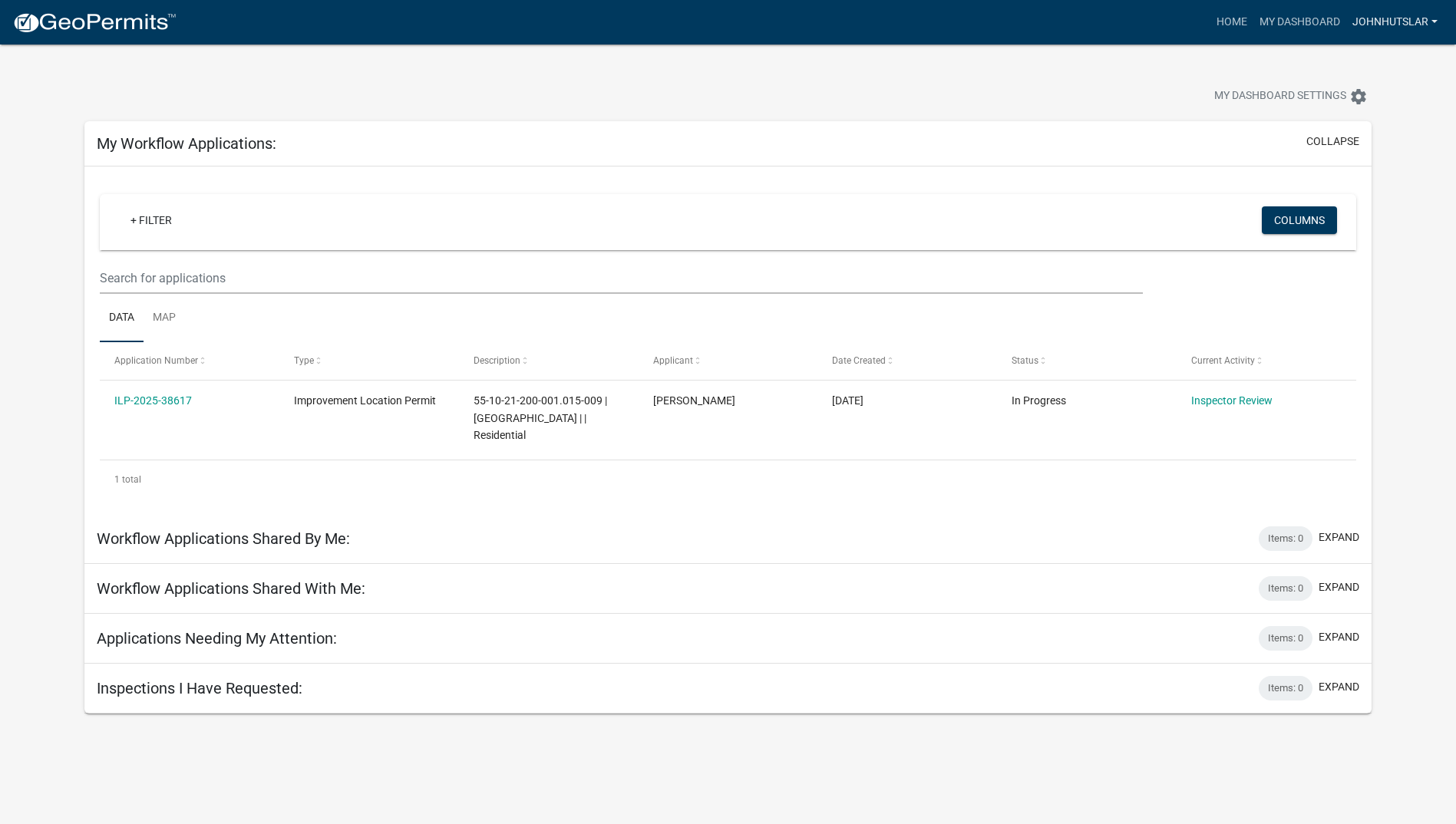
click at [1437, 18] on link "johnhutslar" at bounding box center [1394, 22] width 98 height 29
click at [1372, 59] on link "Account" at bounding box center [1381, 63] width 122 height 37
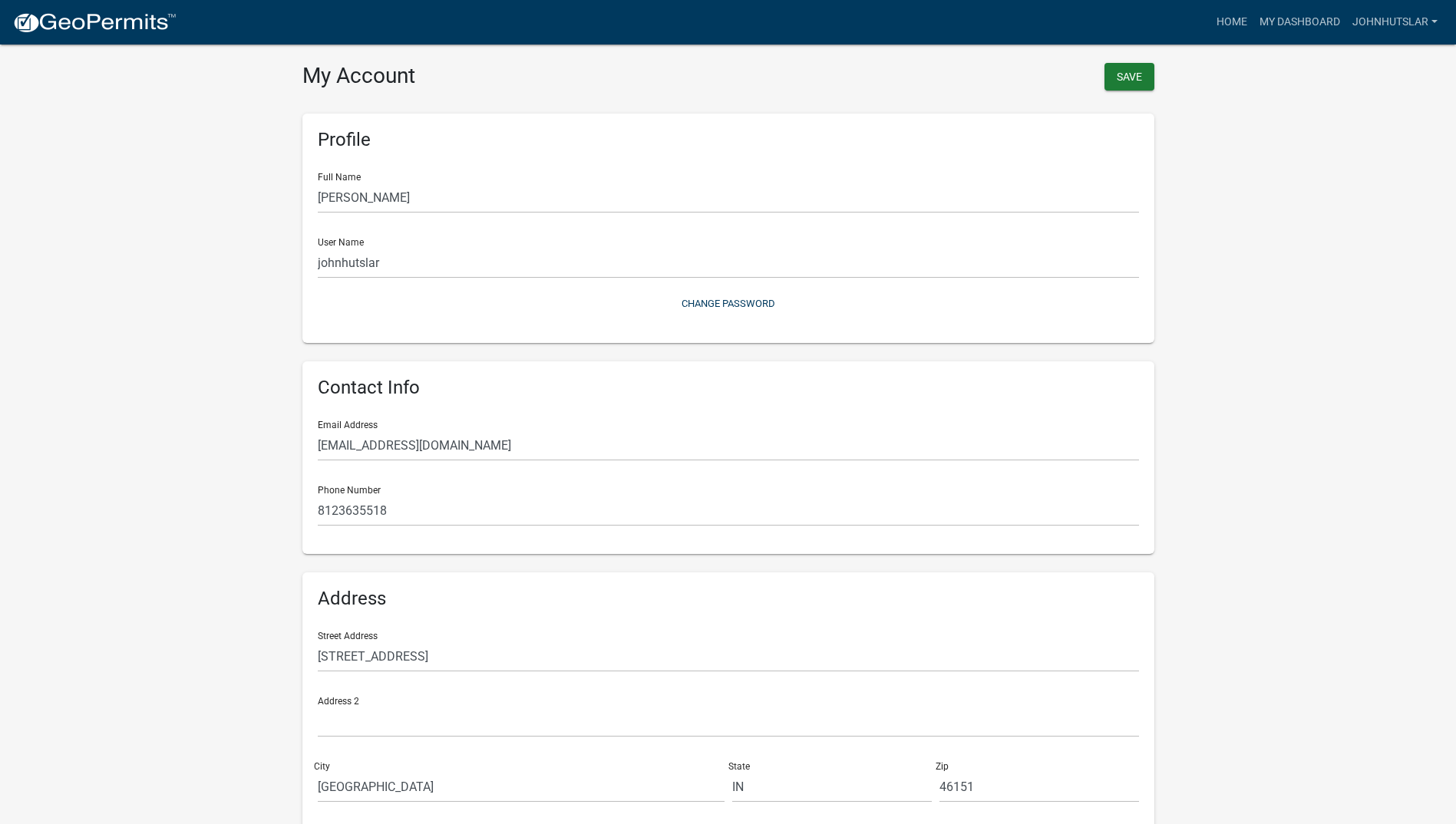
scroll to position [70, 0]
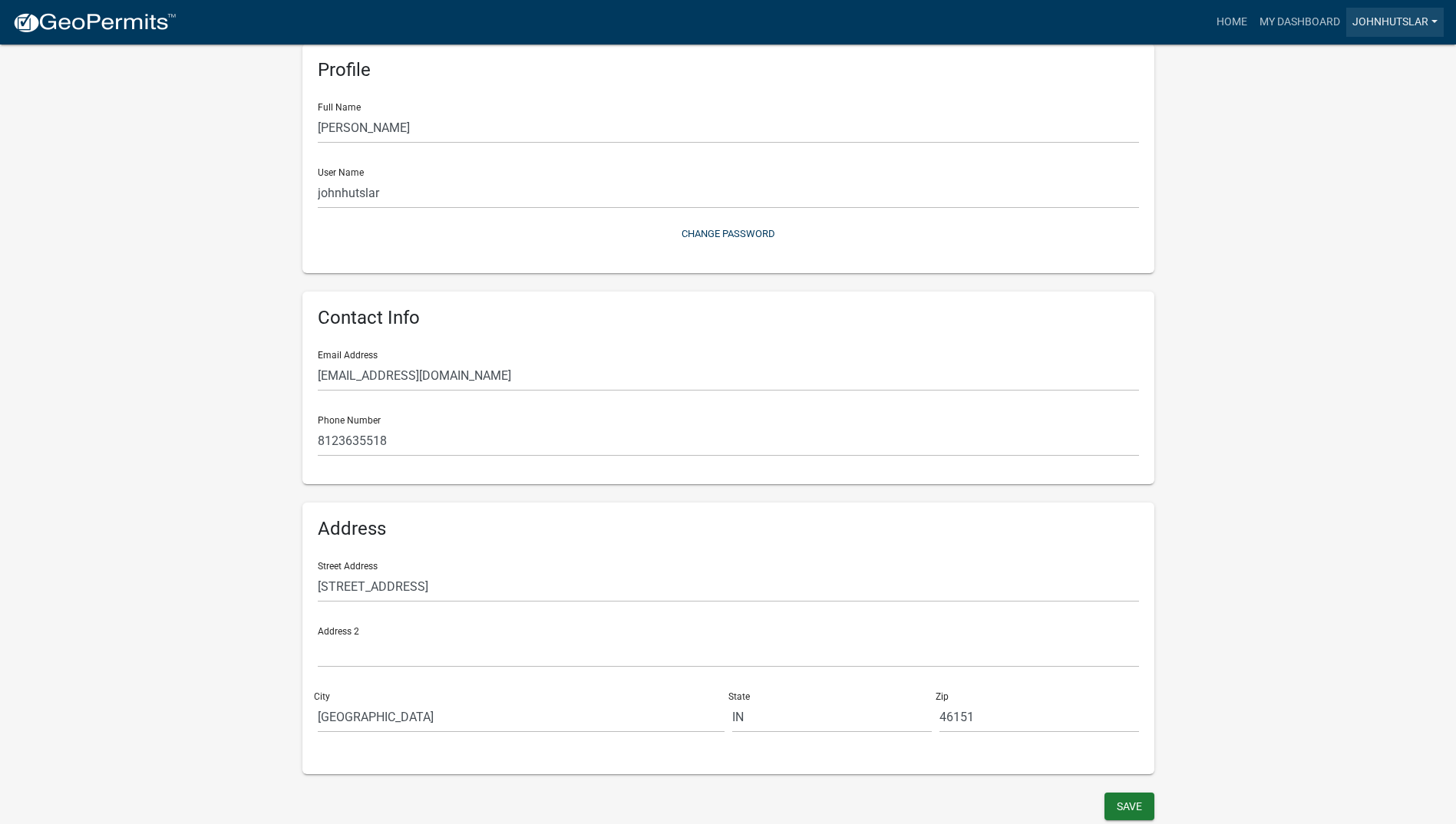
click at [1398, 20] on link "johnhutslar" at bounding box center [1394, 22] width 98 height 29
click at [1132, 806] on button "Save" at bounding box center [1129, 806] width 50 height 27
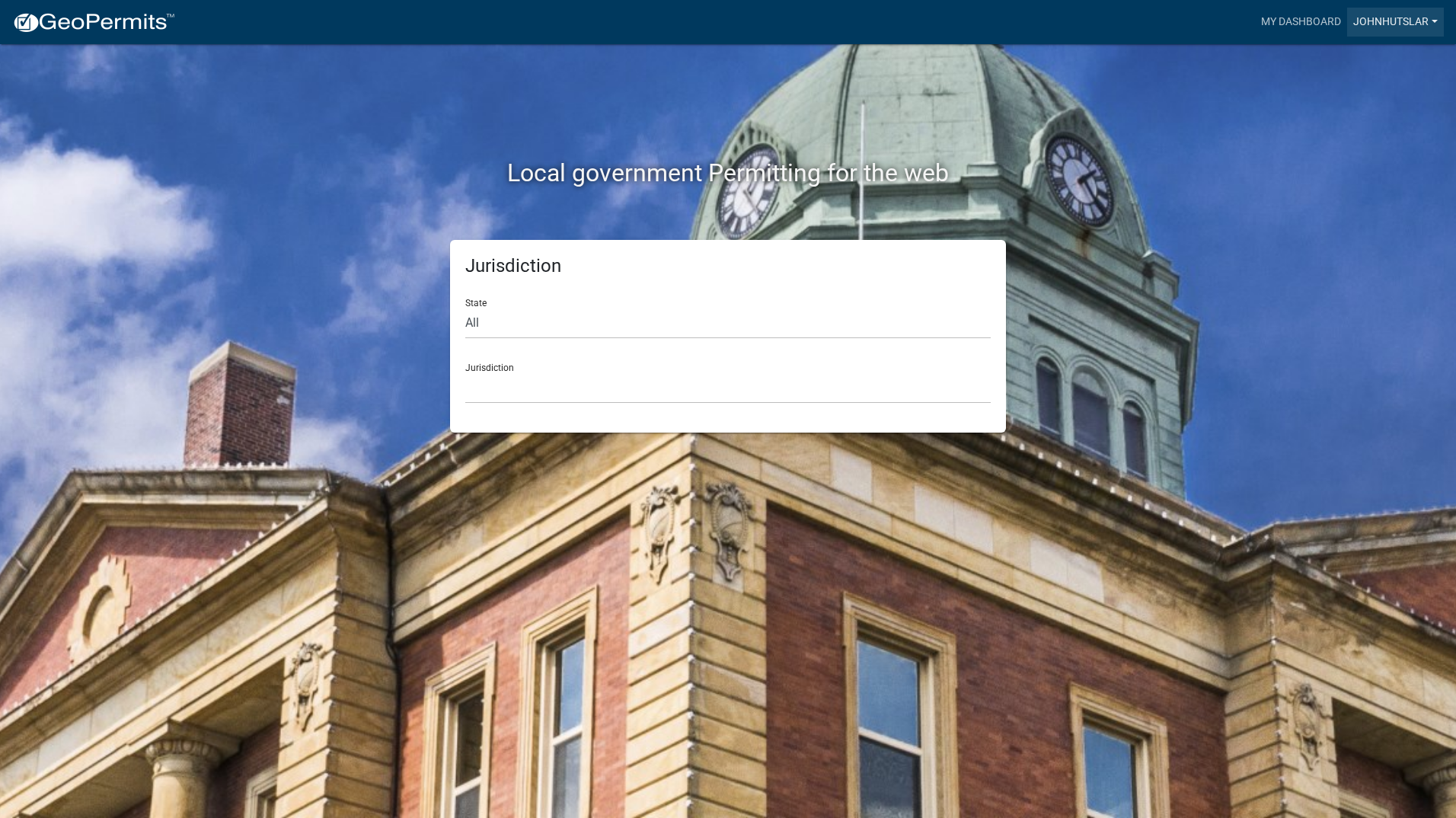
click at [1408, 18] on link "johnhutslar" at bounding box center [1395, 22] width 97 height 29
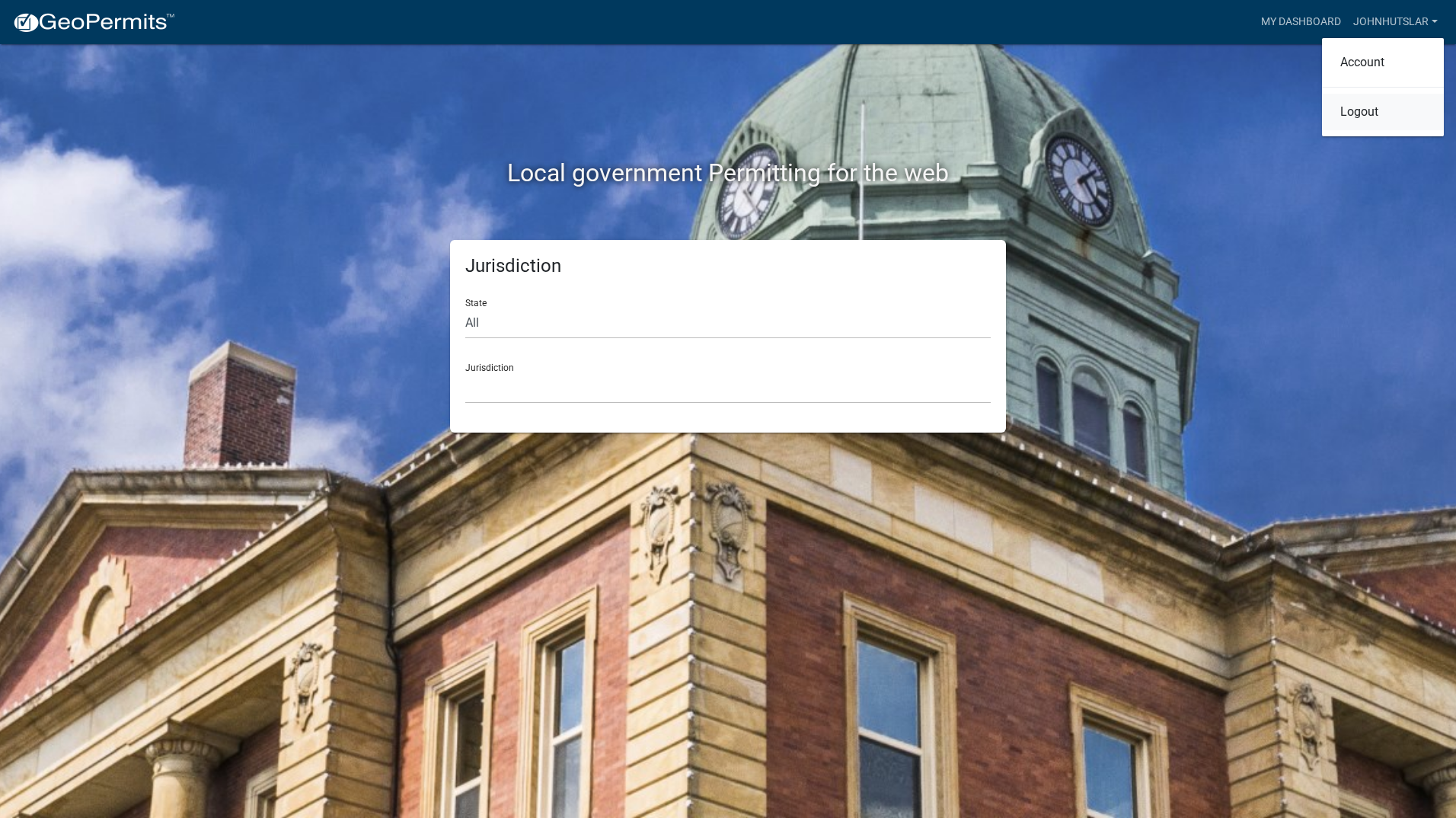
click at [1356, 112] on link "Logout" at bounding box center [1382, 112] width 121 height 37
